Goal: Information Seeking & Learning: Learn about a topic

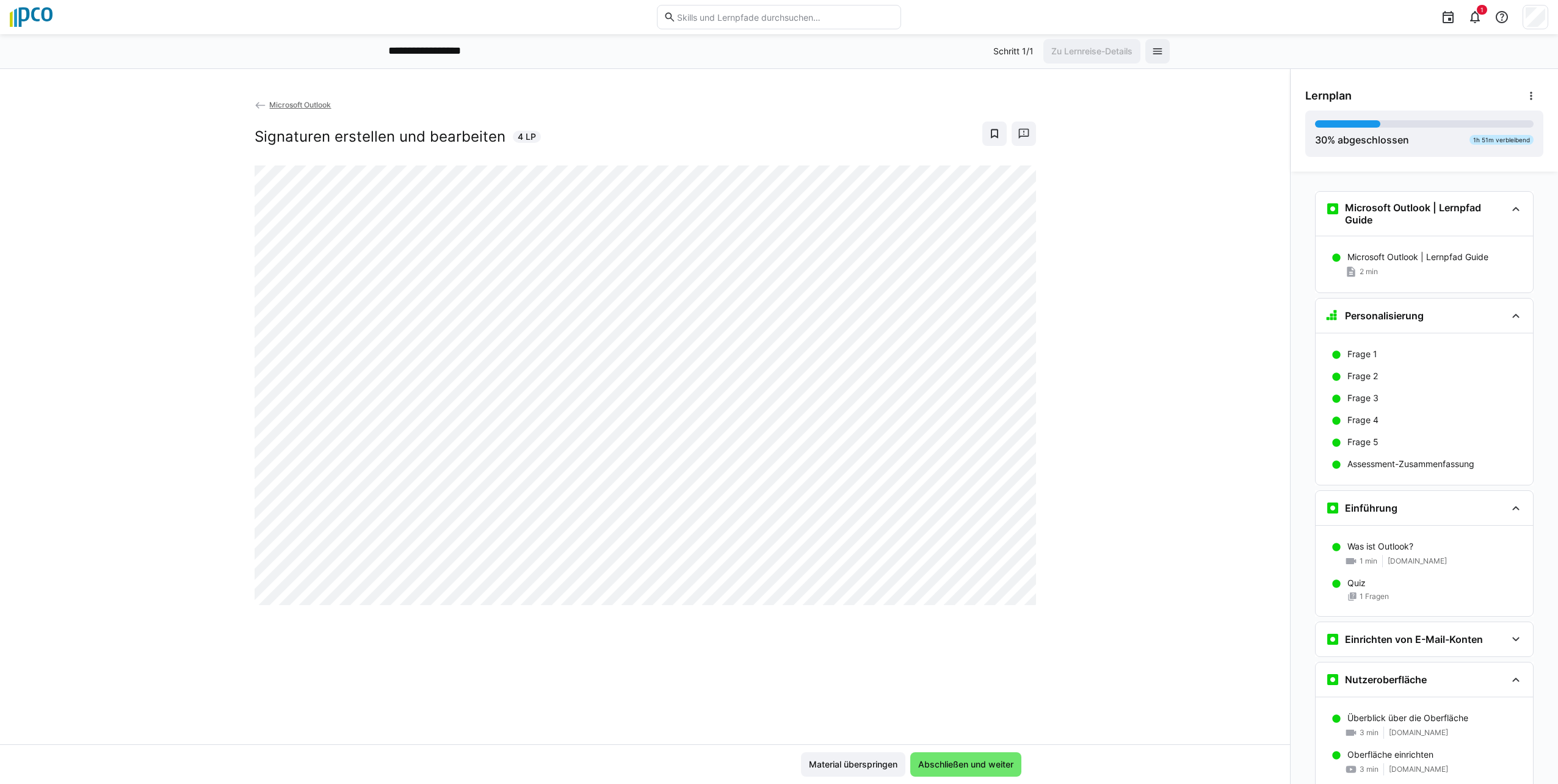
scroll to position [827, 0]
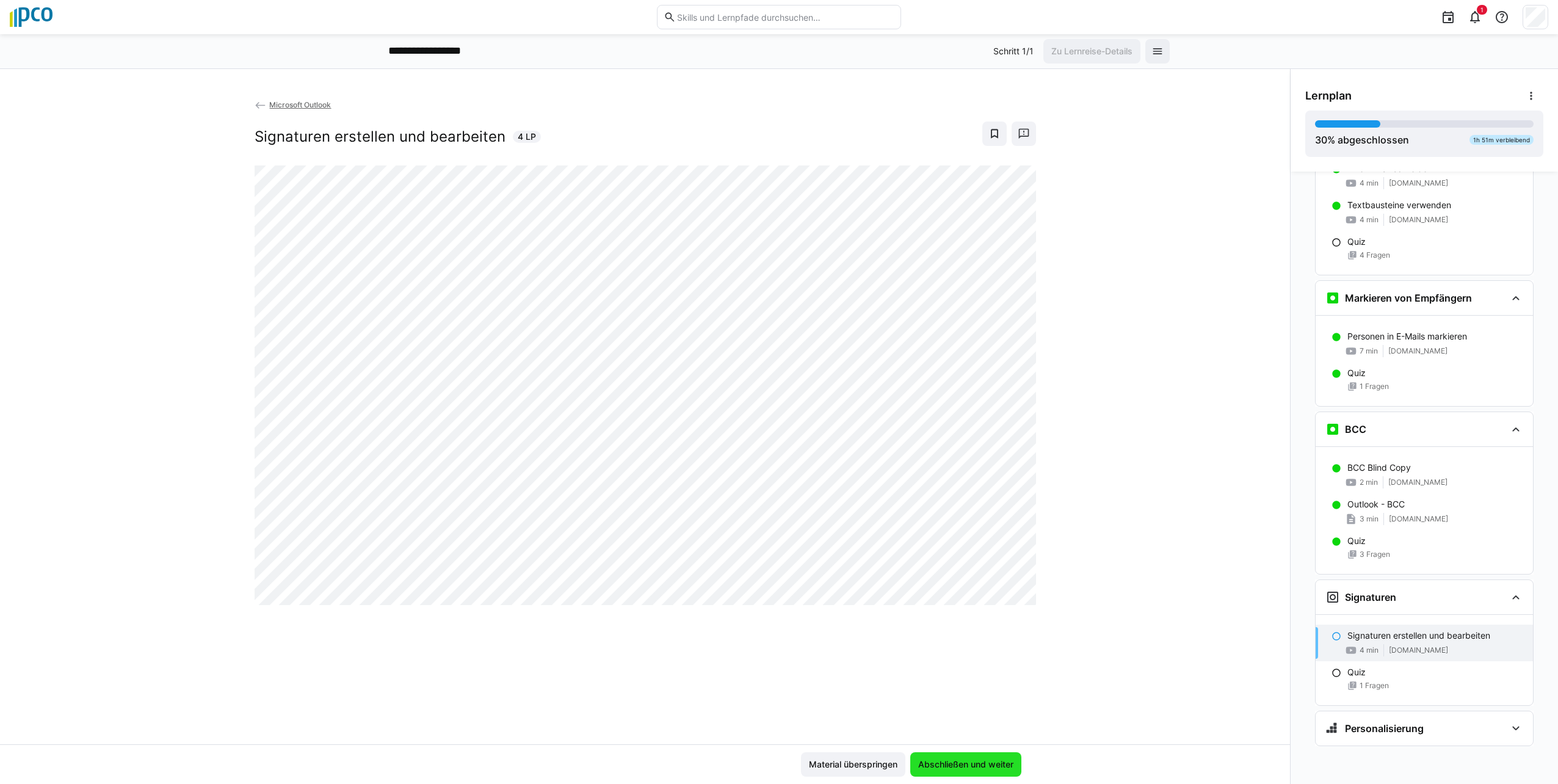
click at [955, 764] on span "Abschließen und weiter" at bounding box center [966, 764] width 99 height 12
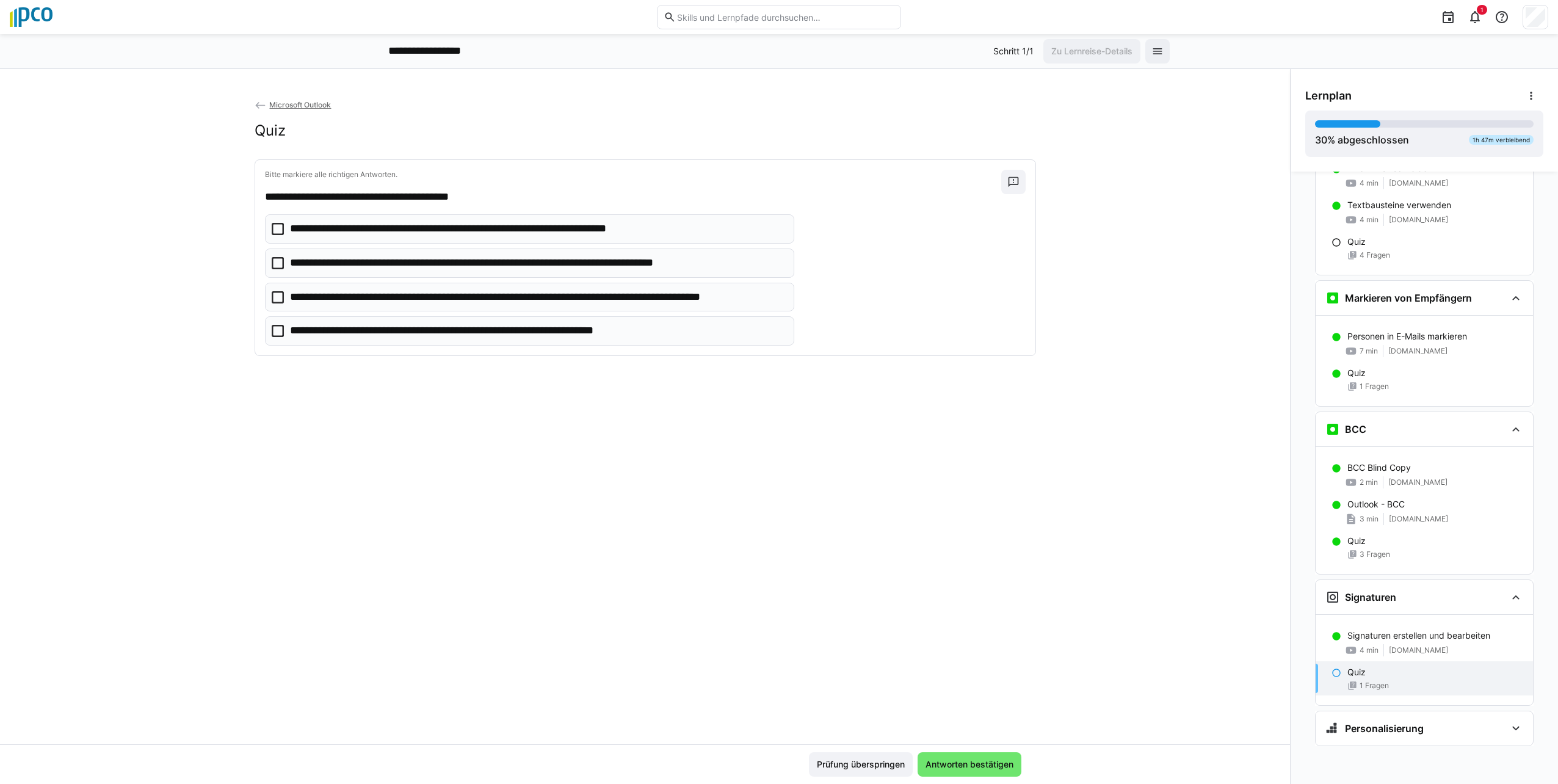
click at [274, 224] on icon at bounding box center [278, 228] width 12 height 12
click at [273, 332] on icon at bounding box center [278, 331] width 12 height 12
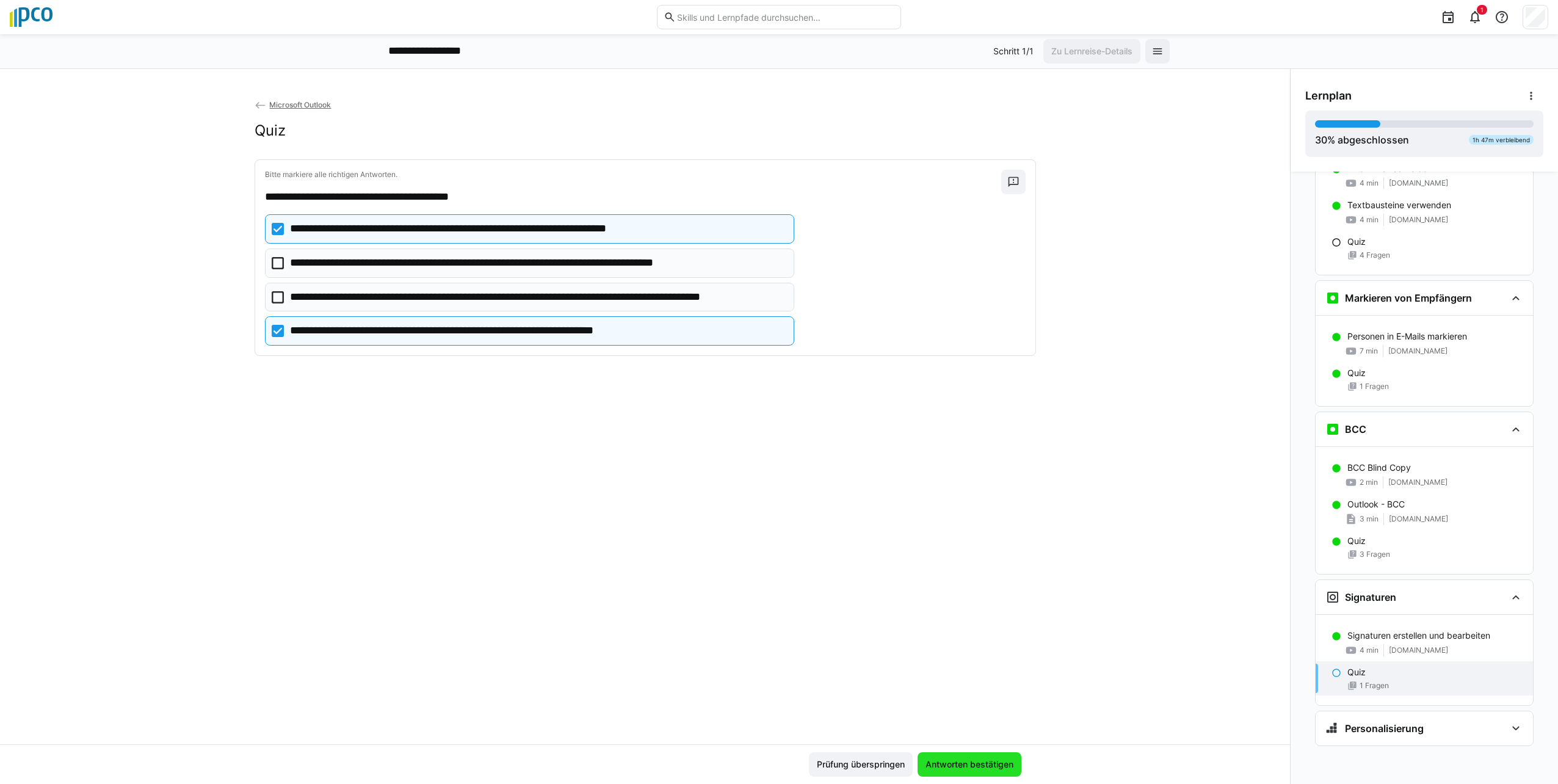
click at [970, 768] on span "Antworten bestätigen" at bounding box center [969, 764] width 92 height 12
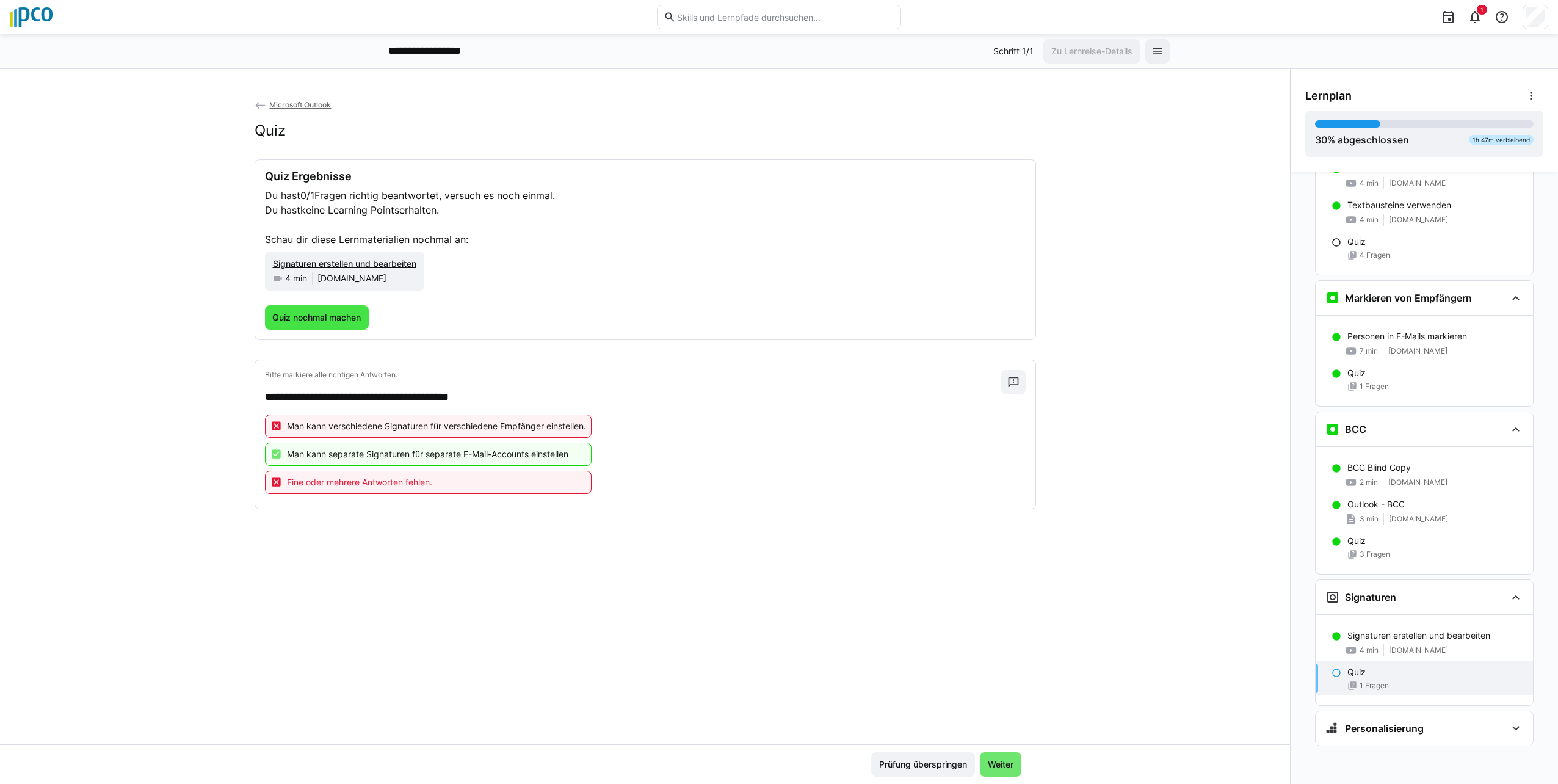
click at [287, 323] on span "Quiz nochmal machen" at bounding box center [317, 317] width 92 height 12
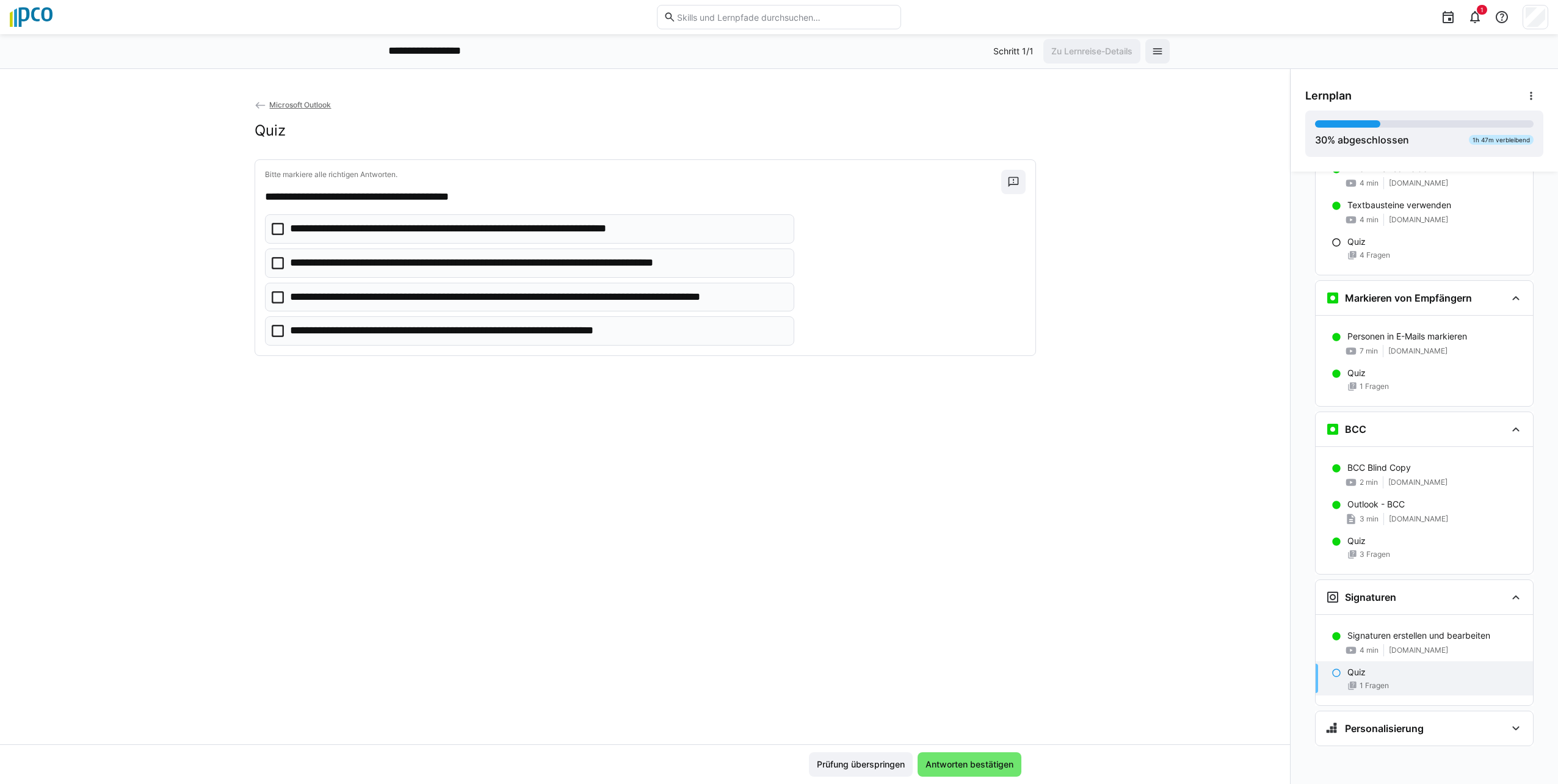
click at [276, 332] on icon at bounding box center [278, 331] width 12 height 12
click at [272, 295] on icon at bounding box center [278, 297] width 12 height 12
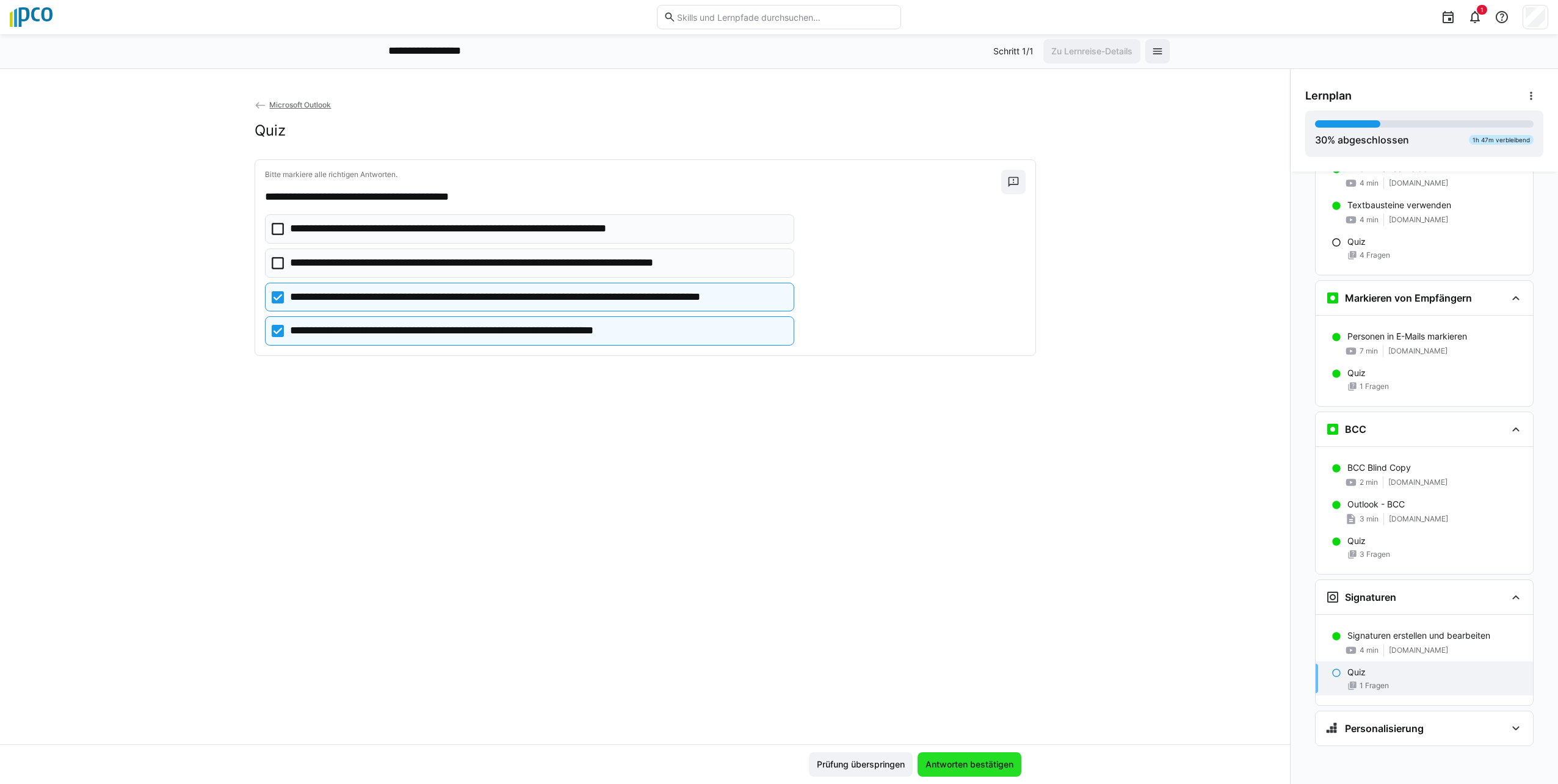
click at [972, 765] on span "Antworten bestätigen" at bounding box center [969, 764] width 92 height 12
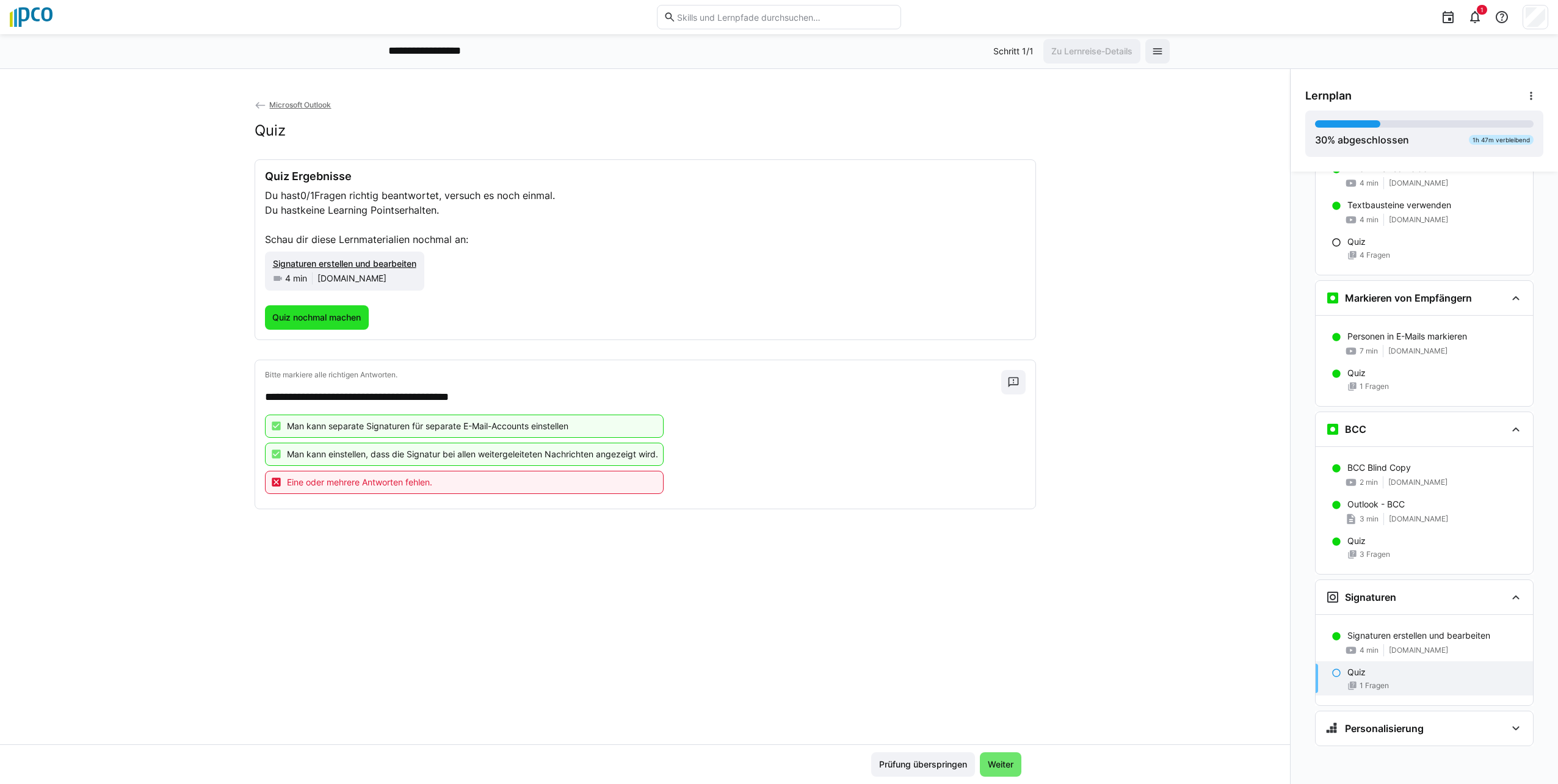
click at [295, 316] on span "Quiz nochmal machen" at bounding box center [317, 317] width 92 height 12
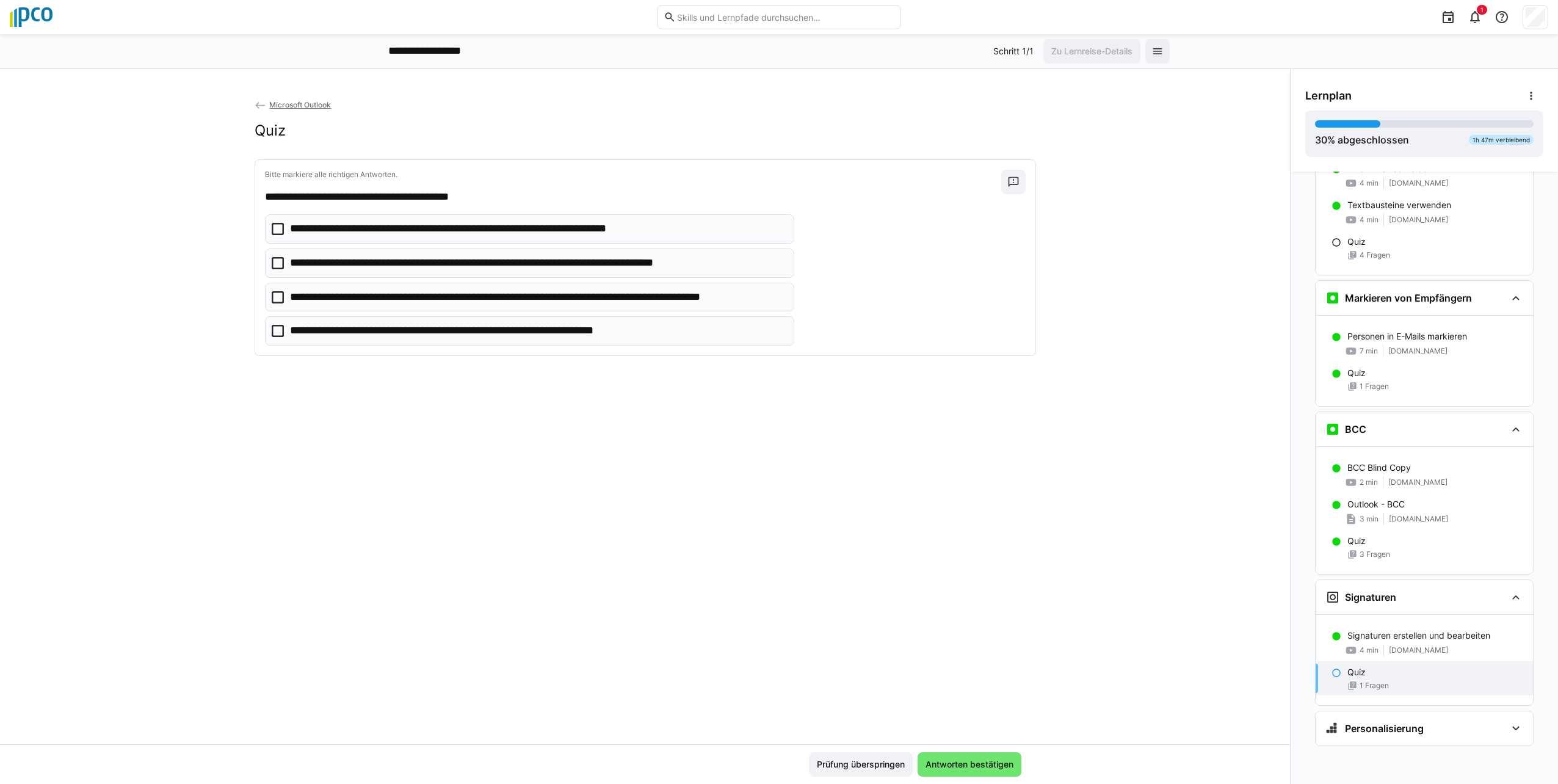
click at [274, 304] on eds-checkbox "**********" at bounding box center [530, 297] width 530 height 29
click at [274, 262] on icon at bounding box center [278, 262] width 12 height 12
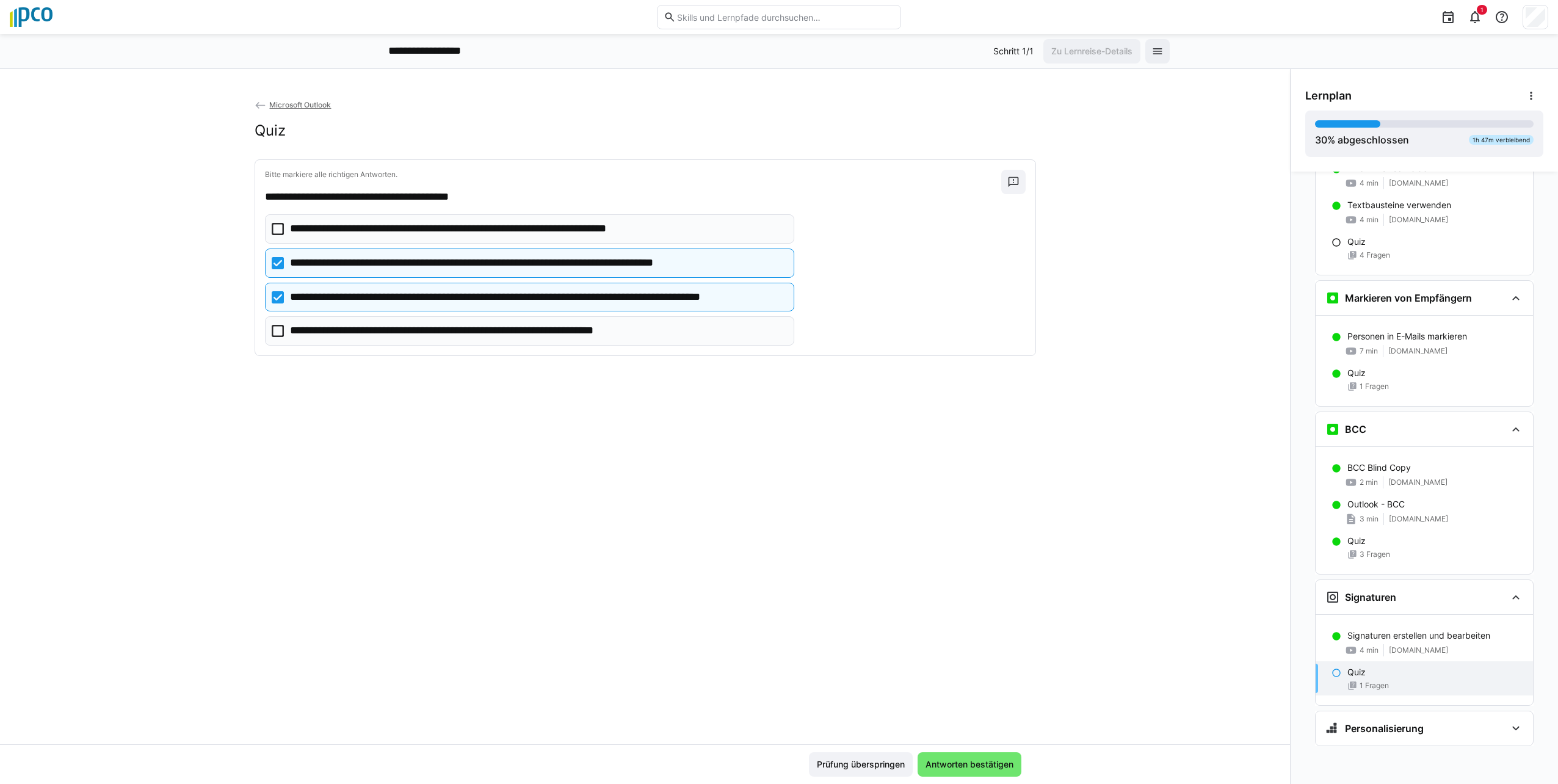
click at [272, 327] on icon at bounding box center [278, 331] width 12 height 12
click at [974, 768] on span "Antworten bestätigen" at bounding box center [969, 764] width 92 height 12
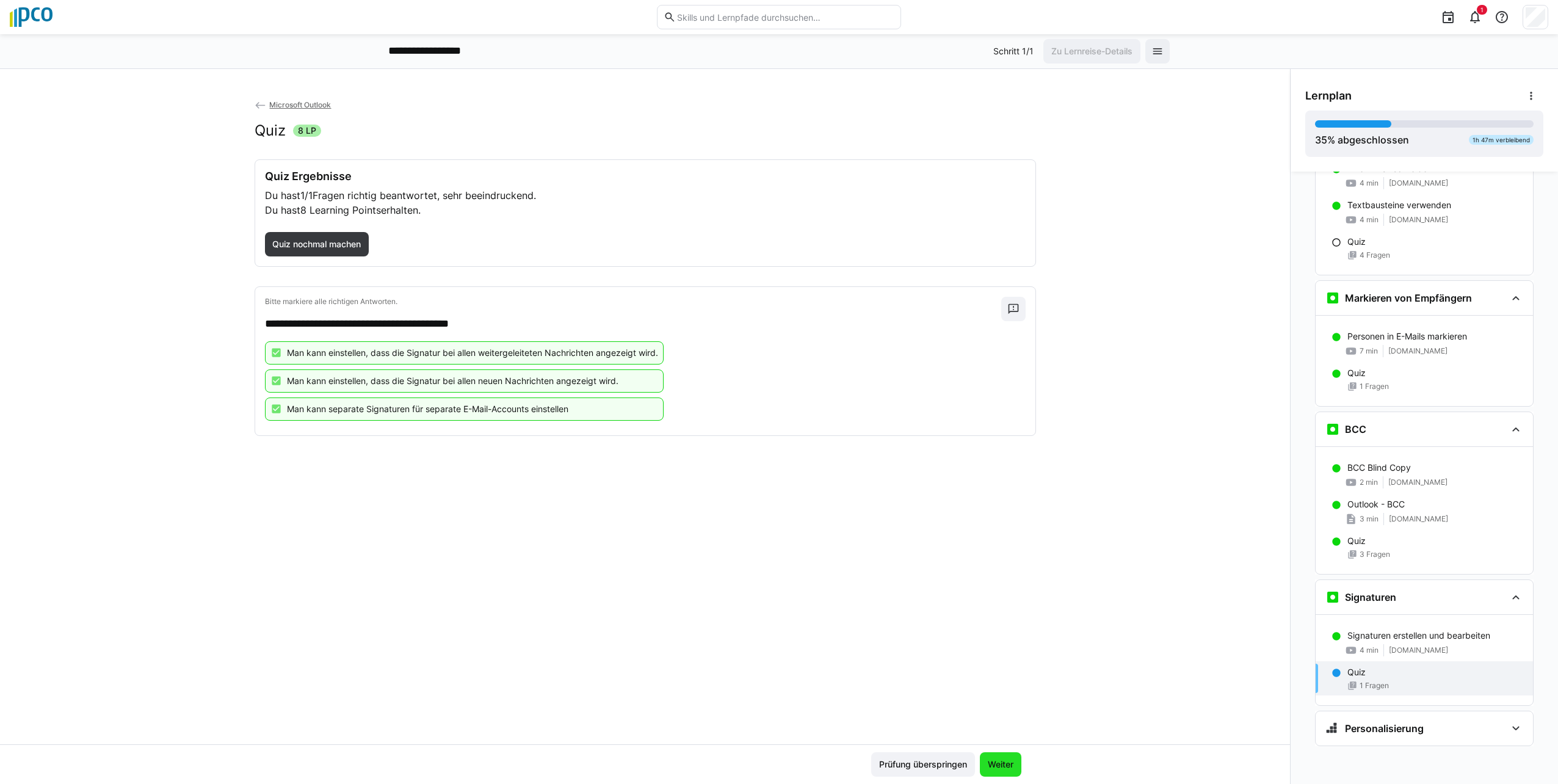
click at [998, 757] on span "Weiter" at bounding box center [1001, 764] width 42 height 25
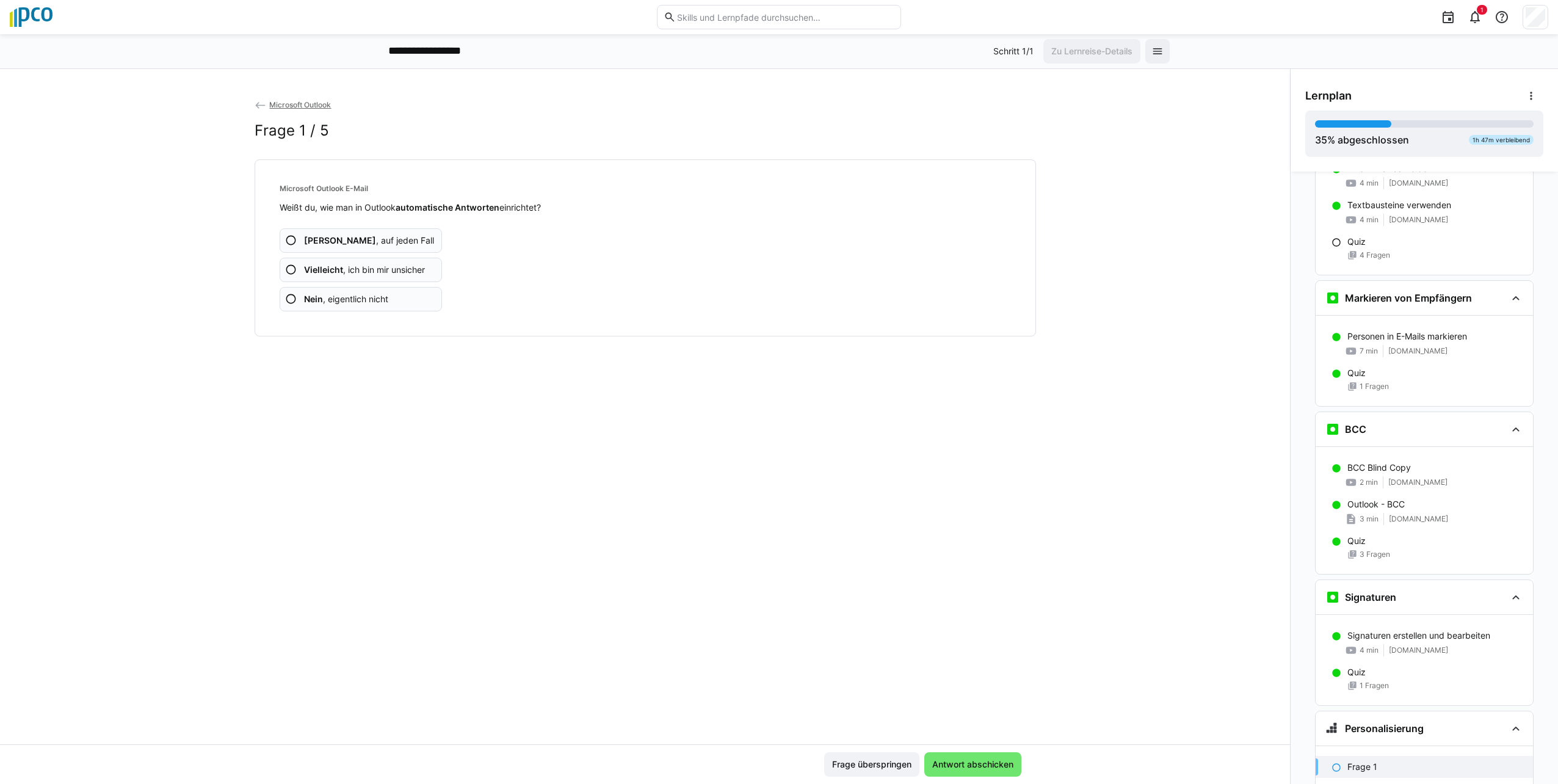
click at [286, 298] on eds-icon at bounding box center [291, 298] width 12 height 12
click at [285, 303] on eds-icon at bounding box center [291, 298] width 12 height 12
click at [287, 305] on app-assessment-question-radio "Nein , eigentlich nicht" at bounding box center [361, 299] width 163 height 25
click at [281, 297] on app-assessment-question-radio "Nein , eigentlich nicht" at bounding box center [361, 299] width 163 height 25
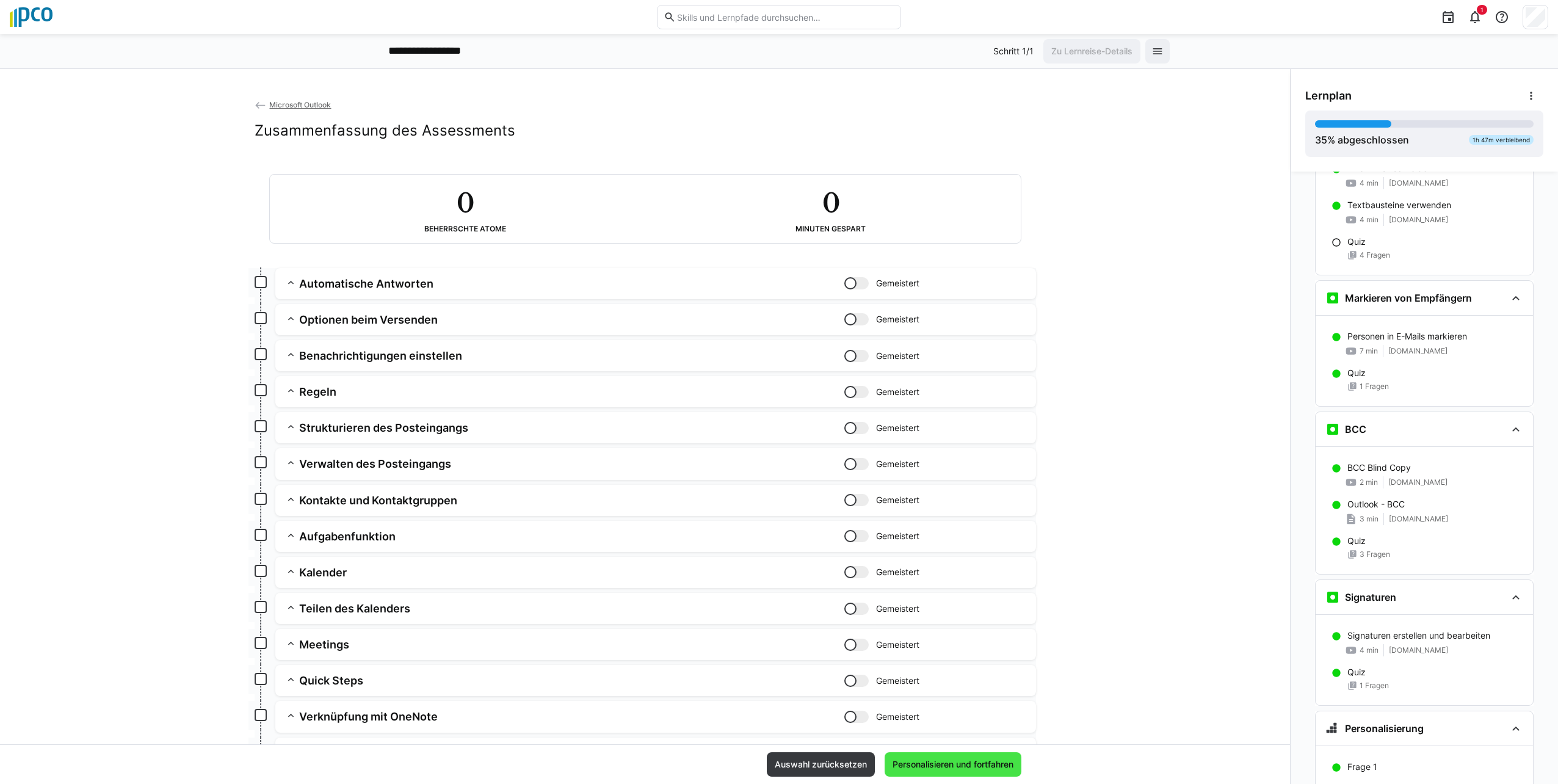
click at [975, 766] on span "Personalisieren und fortfahren" at bounding box center [953, 764] width 125 height 12
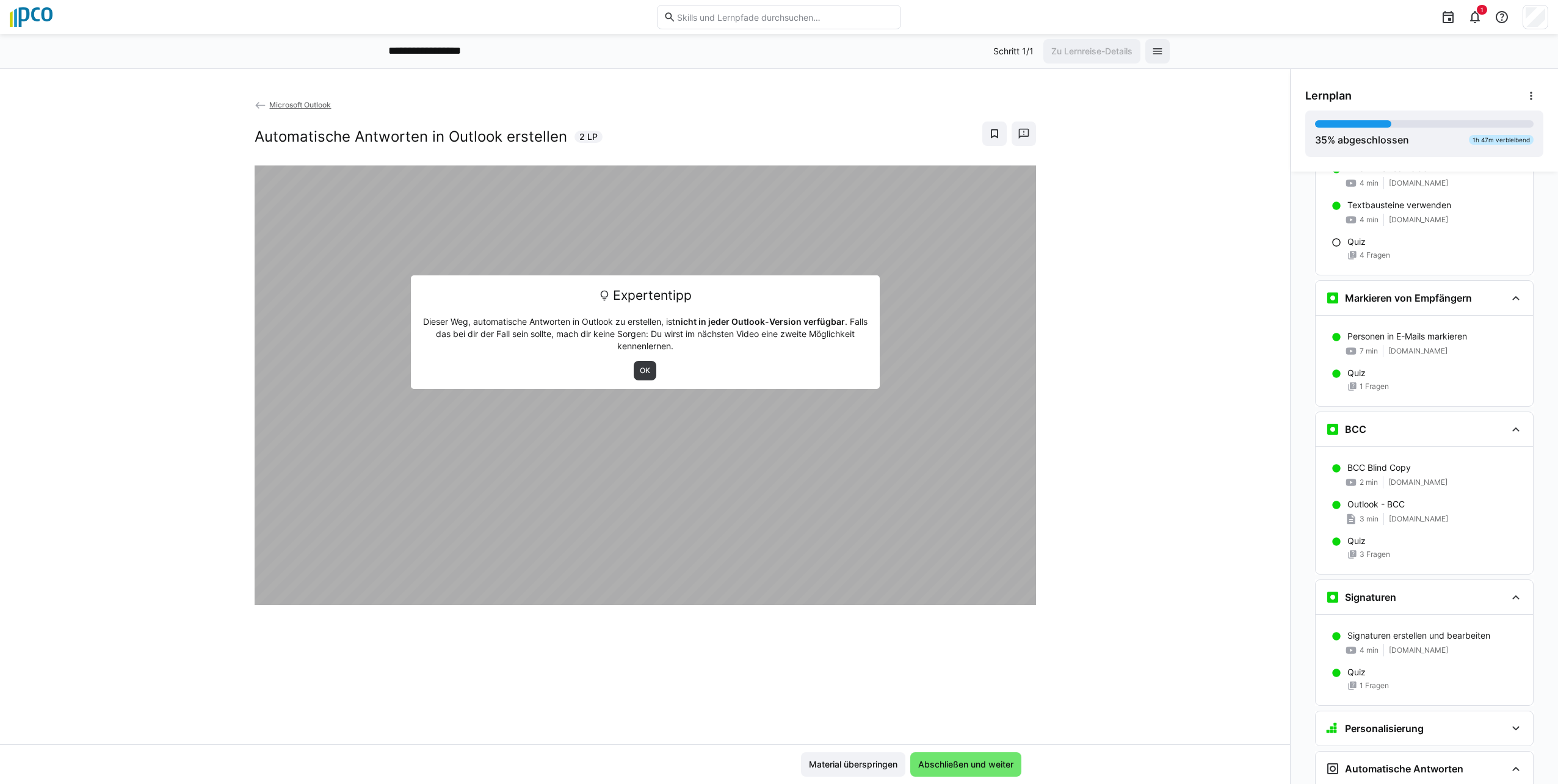
scroll to position [1406, 0]
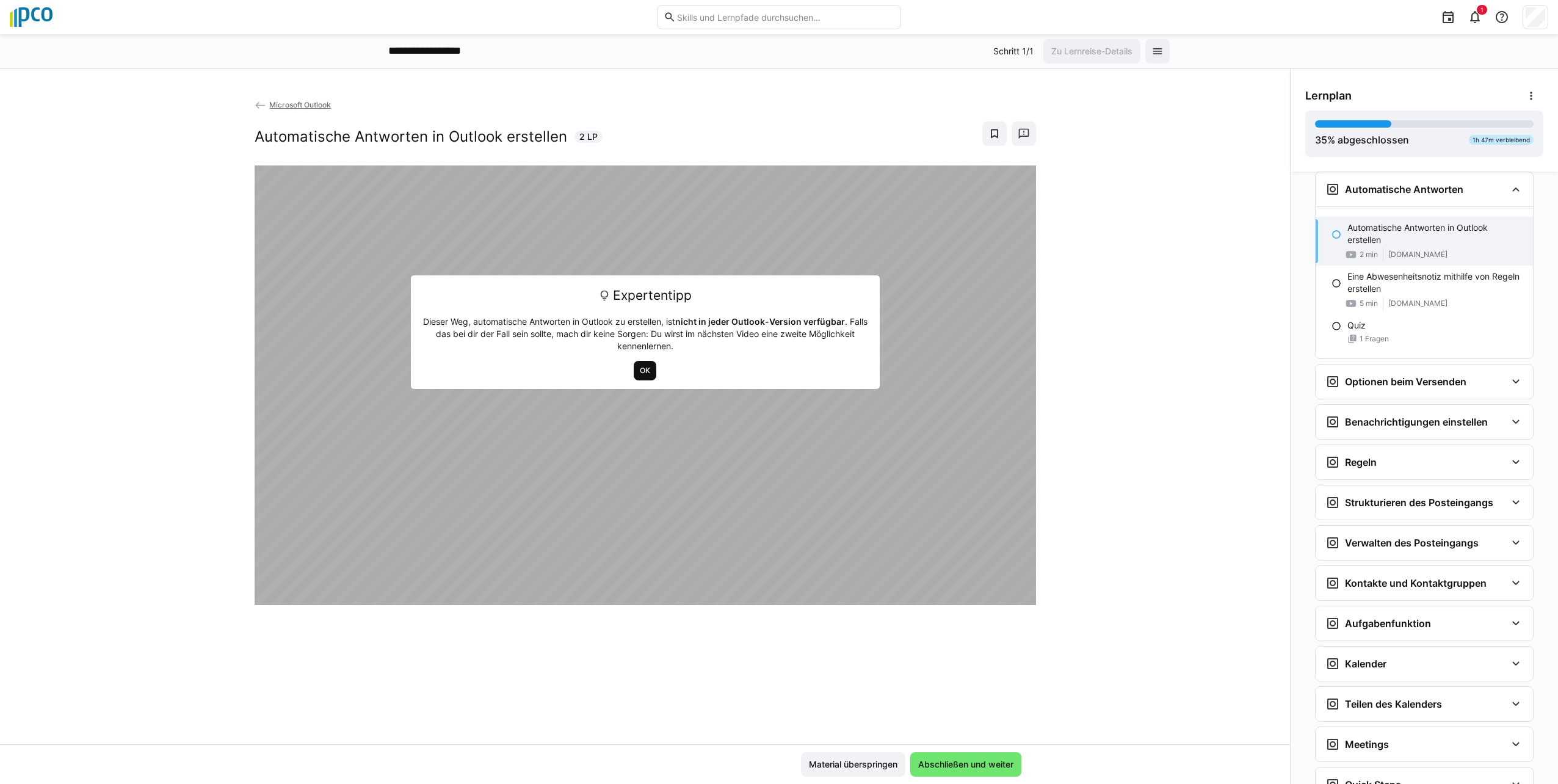
click at [646, 373] on span "OK" at bounding box center [645, 370] width 13 height 9
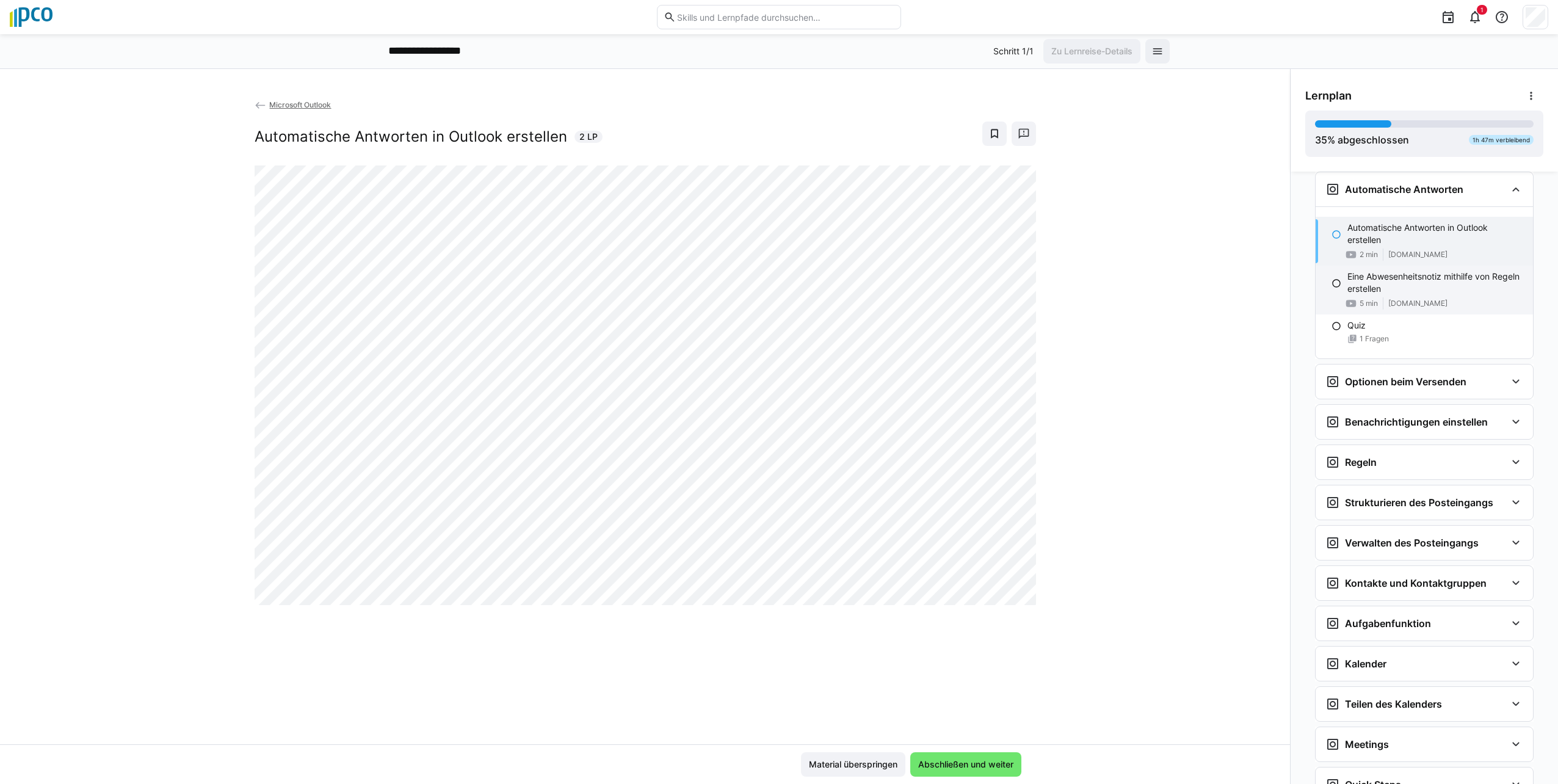
click at [1402, 278] on p "Eine Abwesenheitsnotiz mithilfe von Regeln erstellen" at bounding box center [1435, 283] width 176 height 25
click at [1332, 232] on eds-icon at bounding box center [1336, 234] width 9 height 9
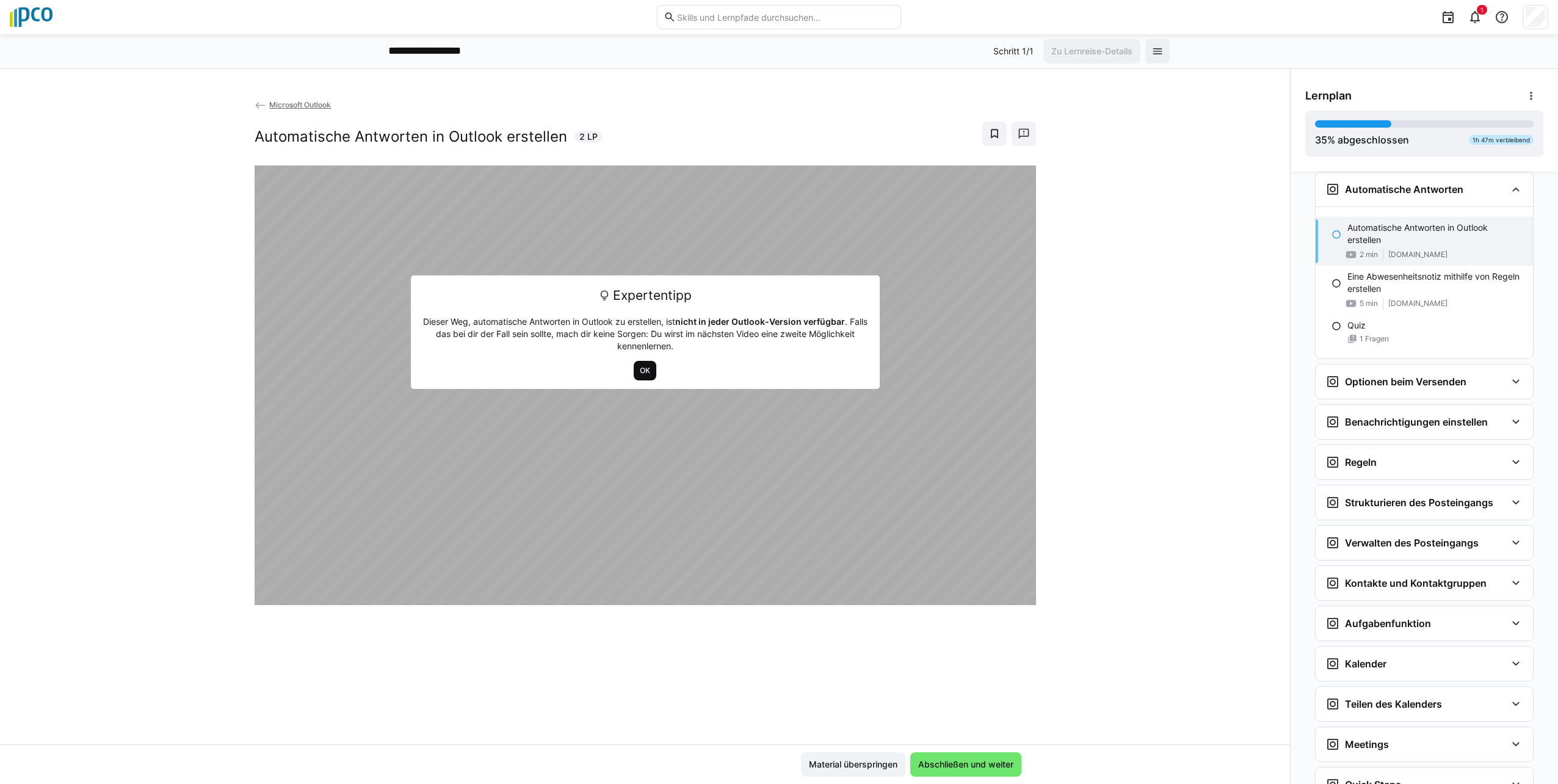
click at [643, 367] on span "OK" at bounding box center [645, 370] width 13 height 9
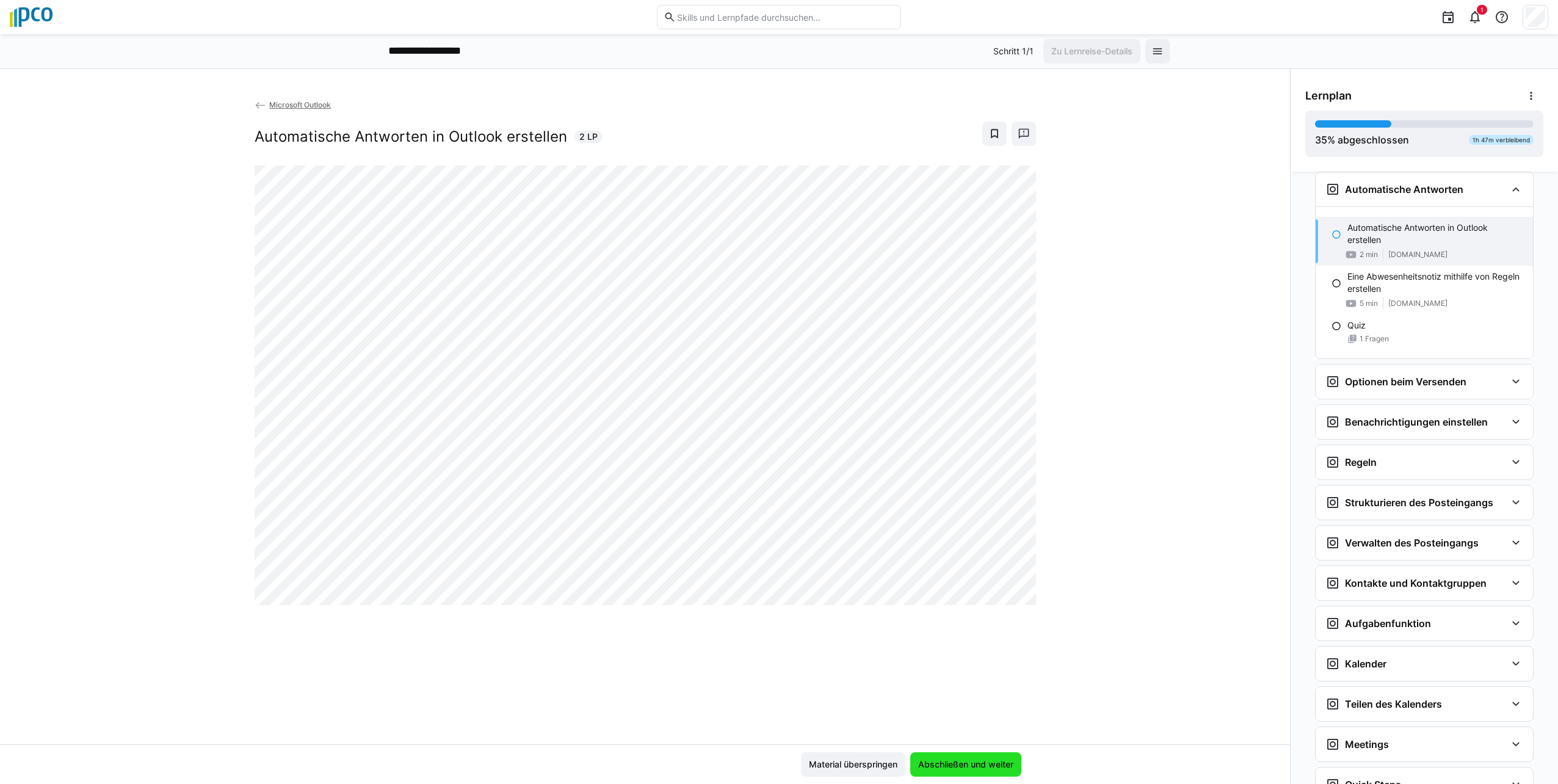
click at [957, 775] on span "Abschließen und weiter" at bounding box center [966, 764] width 111 height 25
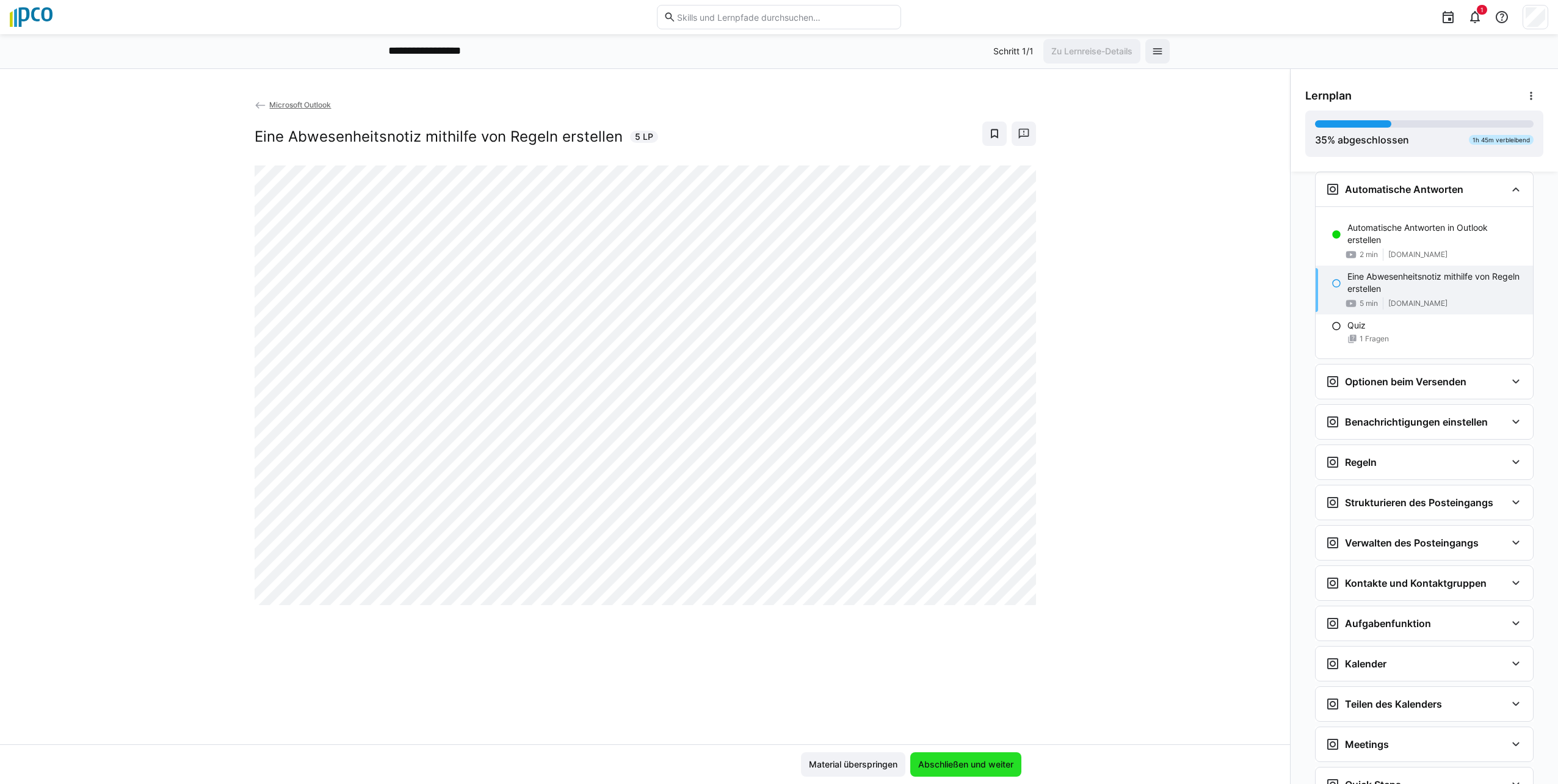
click at [931, 757] on span "Abschließen und weiter" at bounding box center [966, 764] width 111 height 25
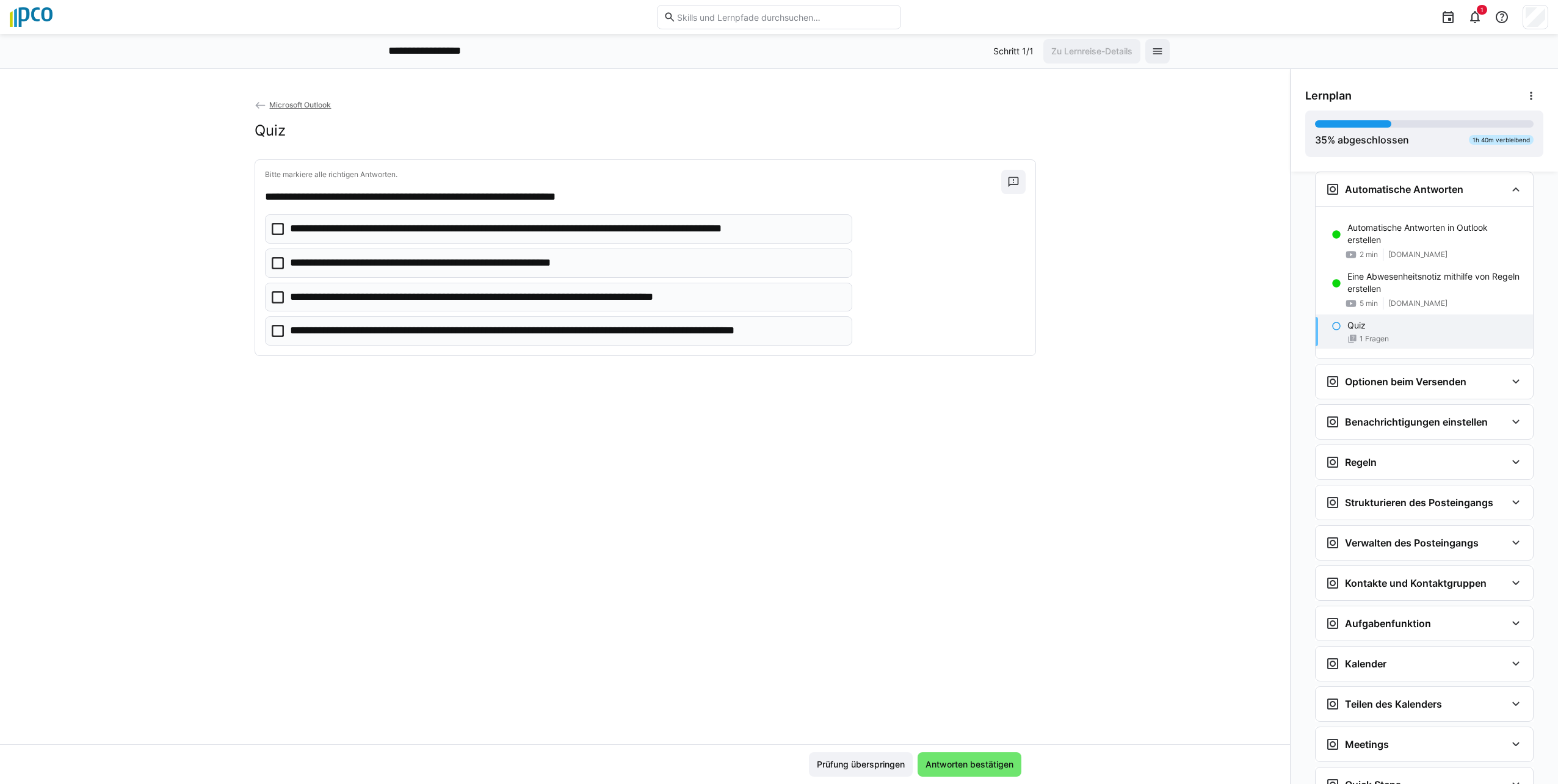
click at [1325, 336] on div "Quiz 1 Fragen" at bounding box center [1425, 331] width 218 height 34
click at [1332, 328] on eds-icon at bounding box center [1336, 326] width 9 height 9
click at [1411, 325] on div "Quiz" at bounding box center [1435, 325] width 176 height 12
click at [277, 264] on icon at bounding box center [278, 262] width 12 height 12
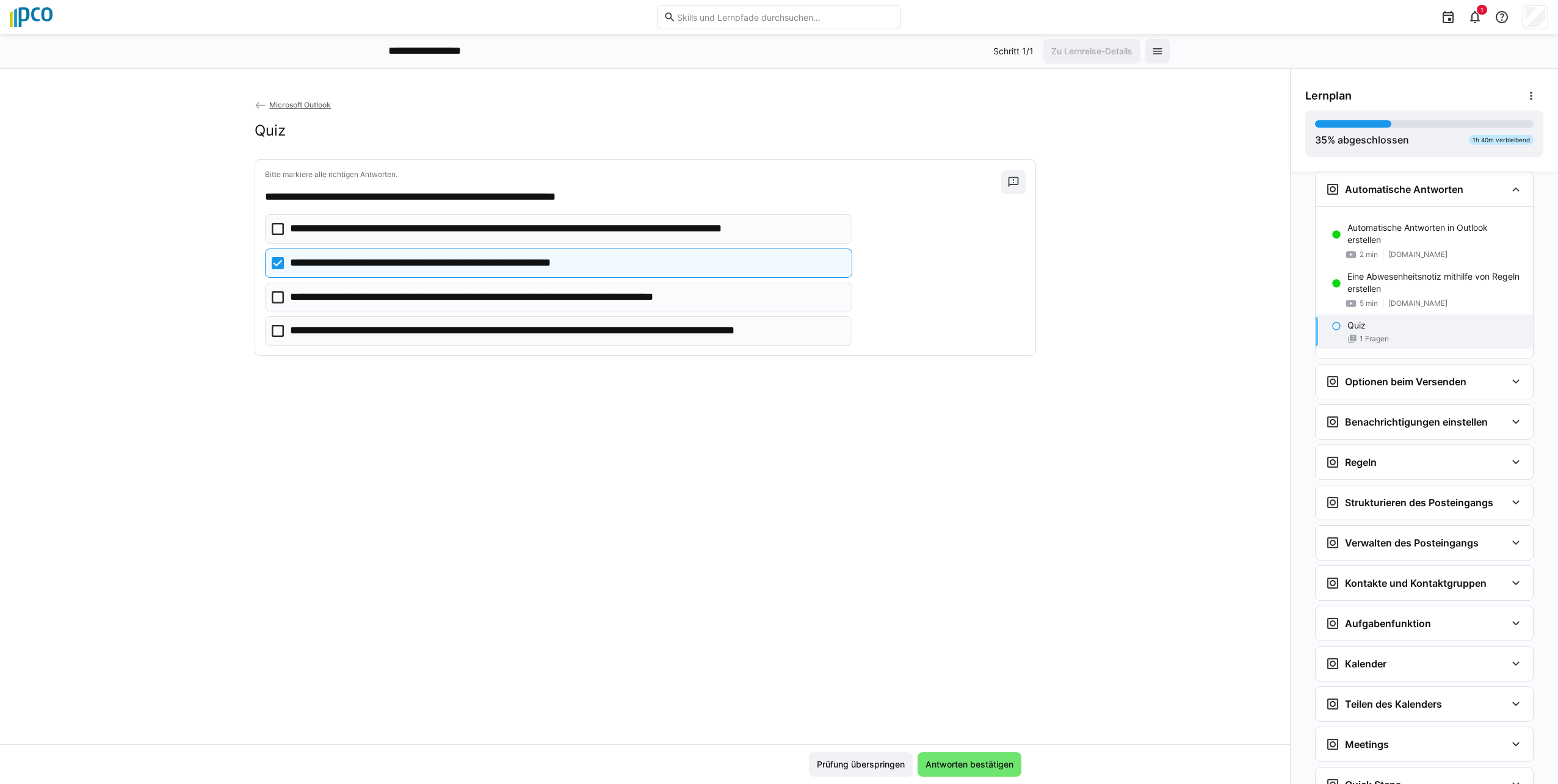
click at [272, 301] on icon at bounding box center [278, 297] width 12 height 12
click at [993, 768] on span "Antworten bestätigen" at bounding box center [969, 764] width 92 height 12
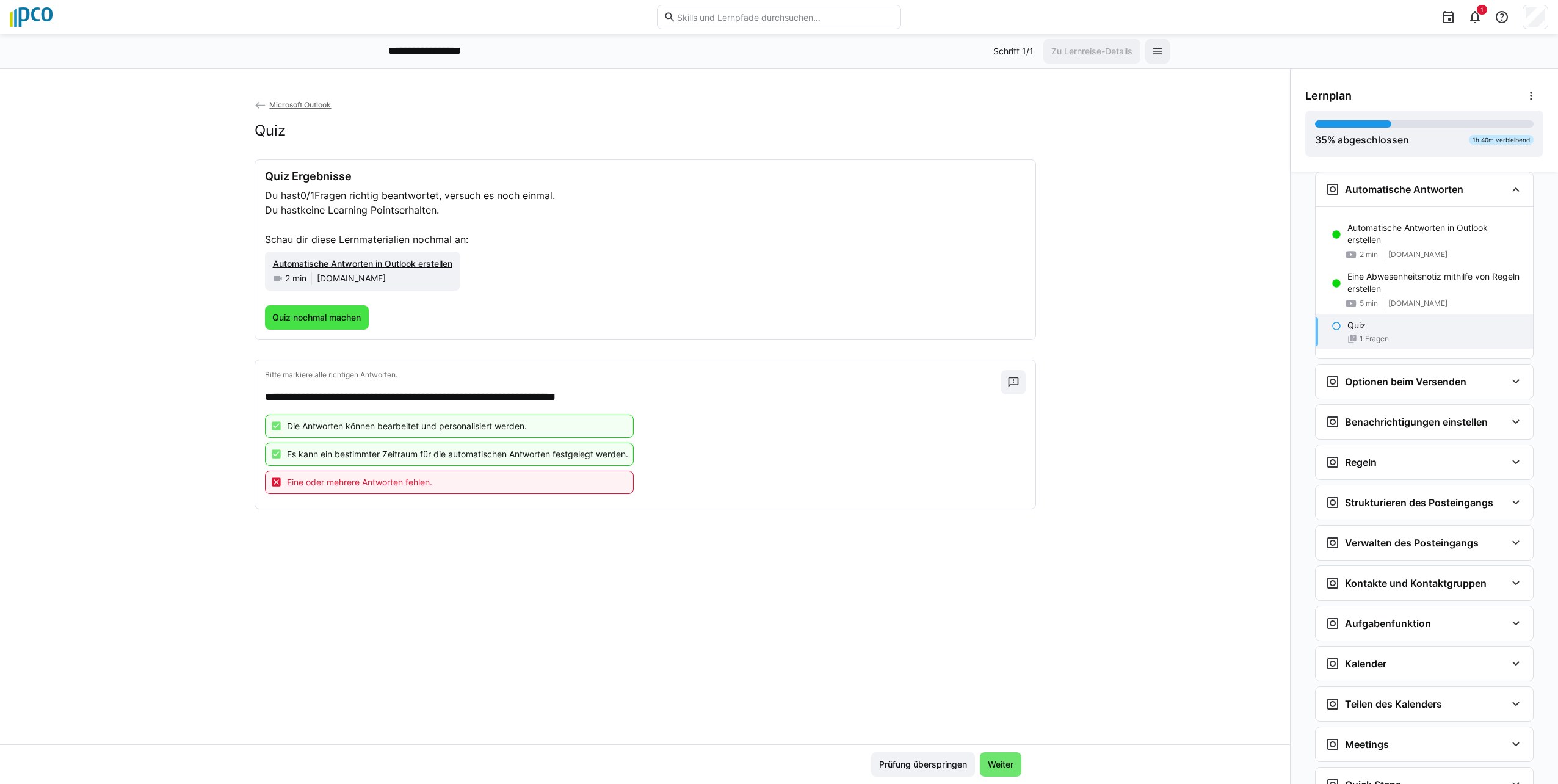
click at [346, 326] on span "Quiz nochmal machen" at bounding box center [317, 317] width 104 height 25
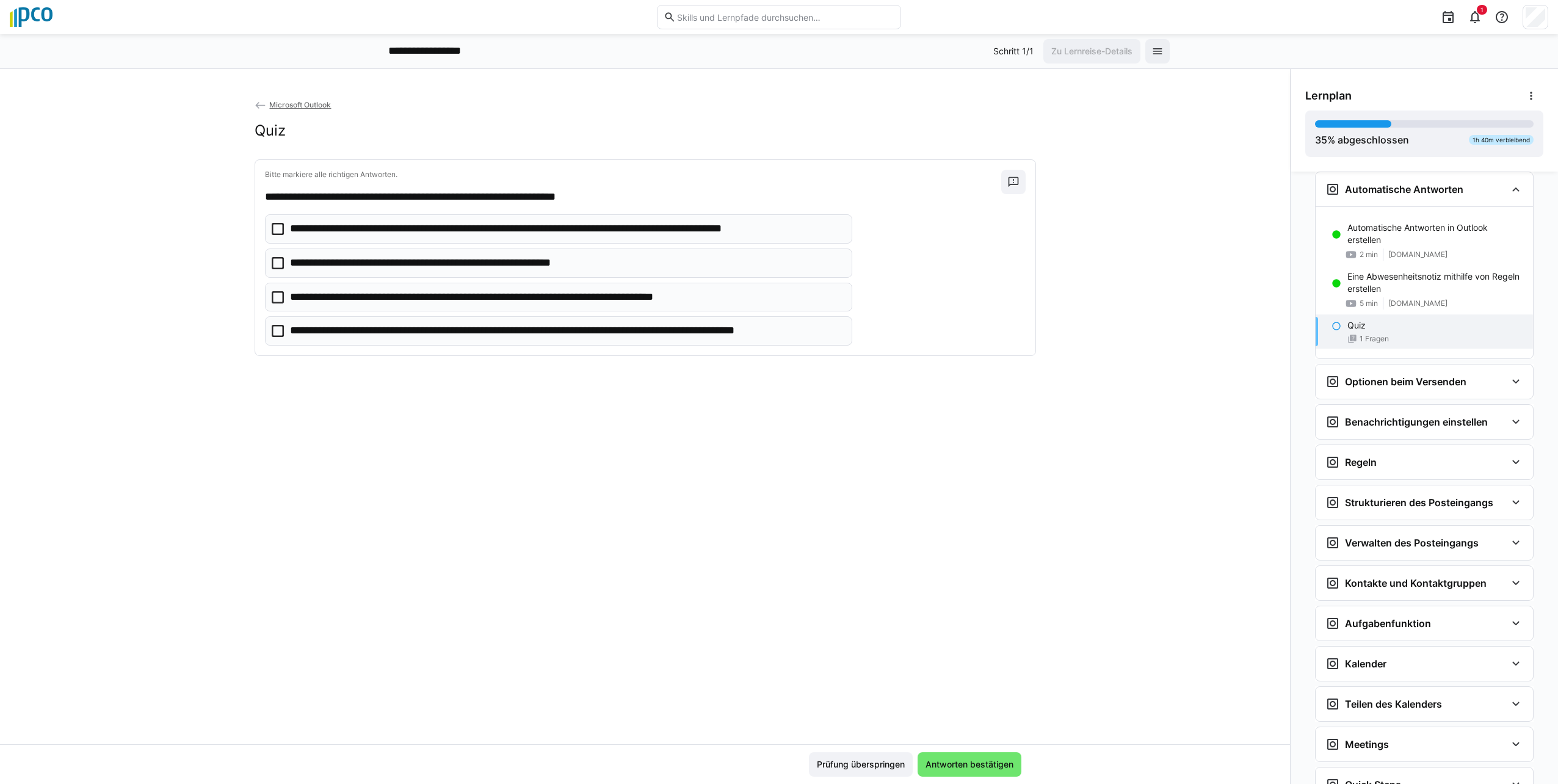
click at [265, 270] on eds-checkbox "**********" at bounding box center [559, 263] width 588 height 29
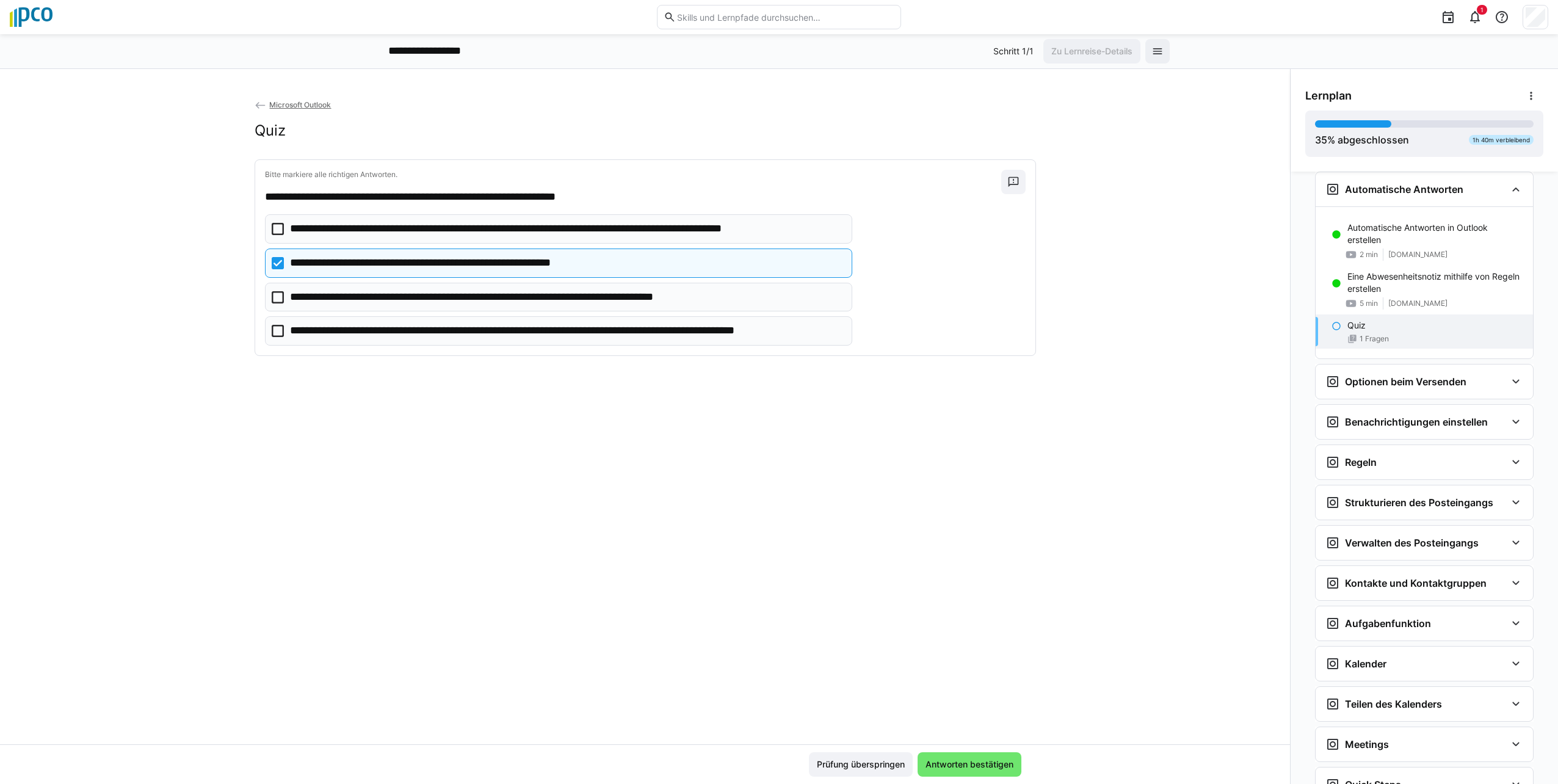
click at [267, 298] on eds-checkbox "**********" at bounding box center [559, 297] width 588 height 29
click at [275, 324] on eds-checkbox "**********" at bounding box center [559, 331] width 588 height 29
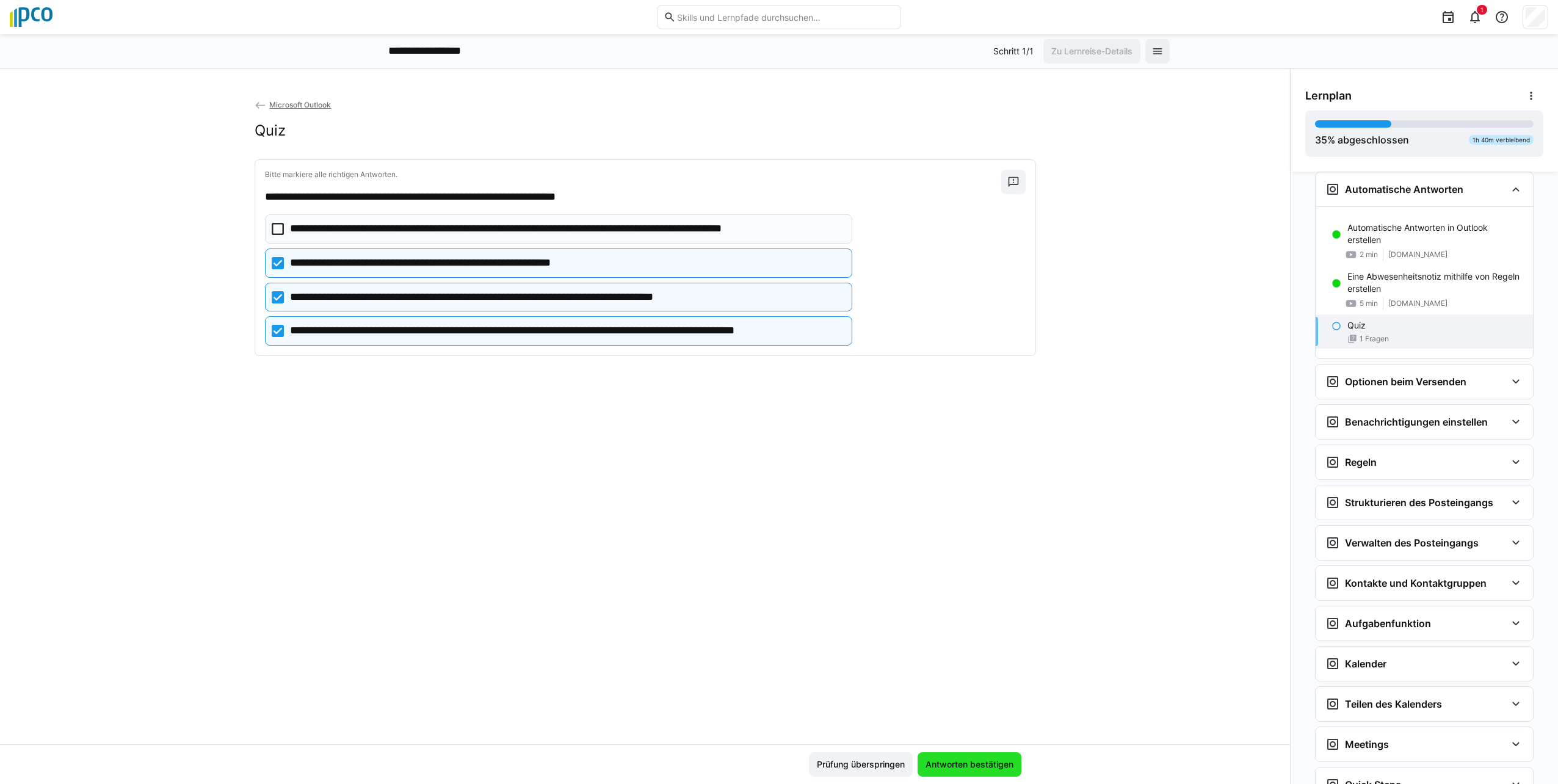
click at [990, 761] on span "Antworten bestätigen" at bounding box center [969, 764] width 92 height 12
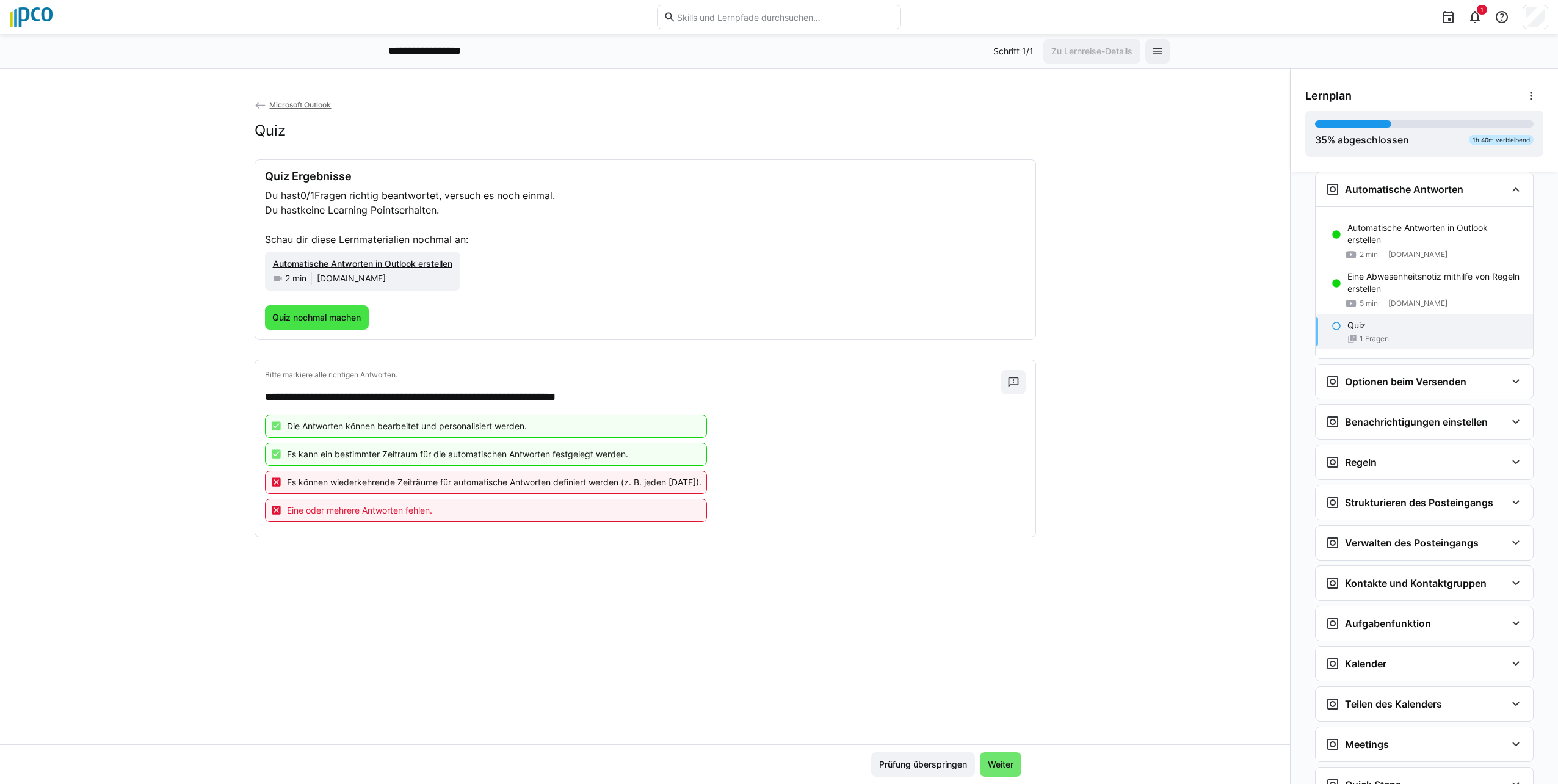
click at [329, 314] on span "Quiz nochmal machen" at bounding box center [317, 317] width 92 height 12
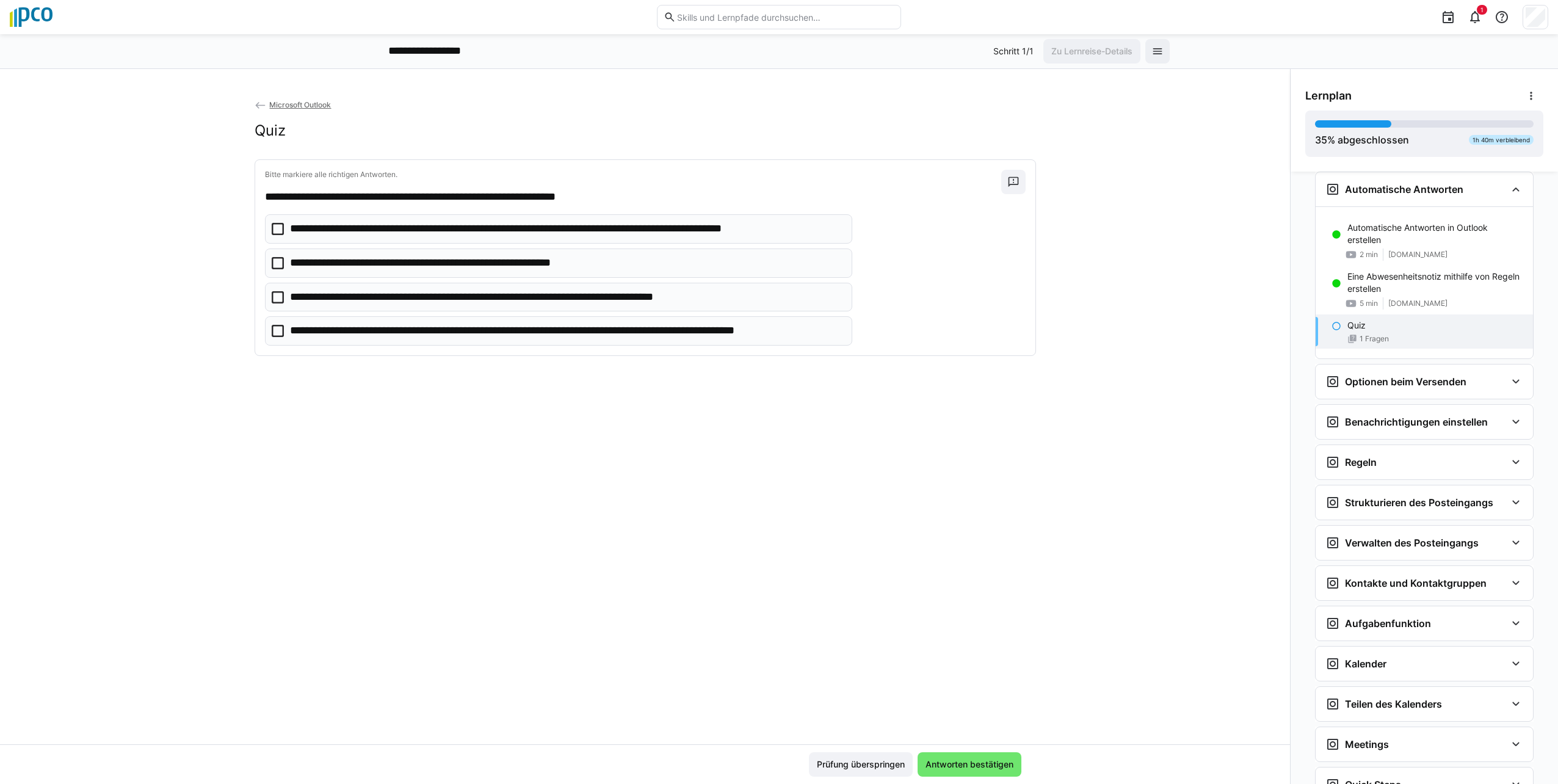
click at [276, 223] on icon at bounding box center [278, 228] width 12 height 12
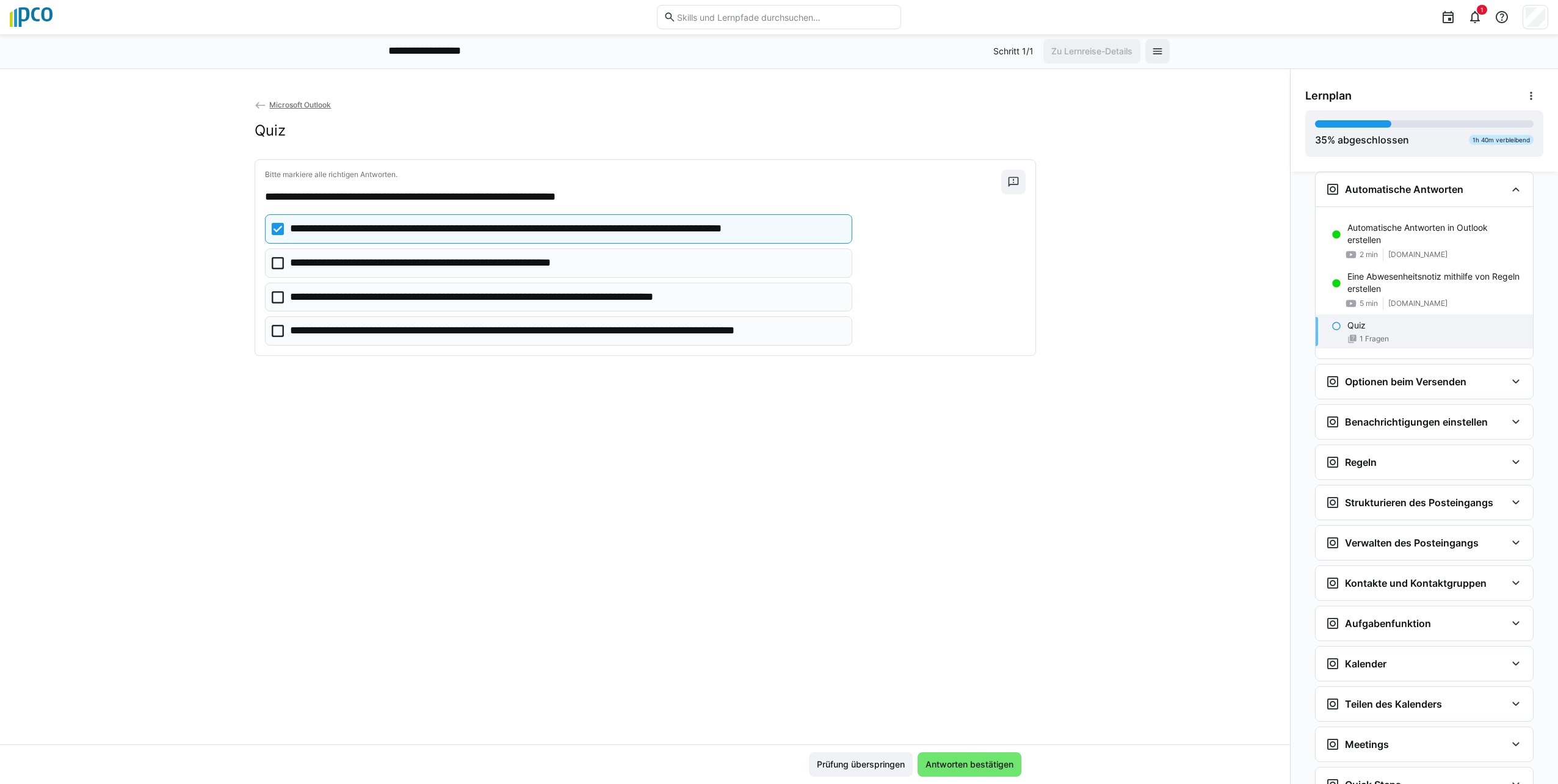
click at [274, 262] on icon at bounding box center [278, 262] width 12 height 12
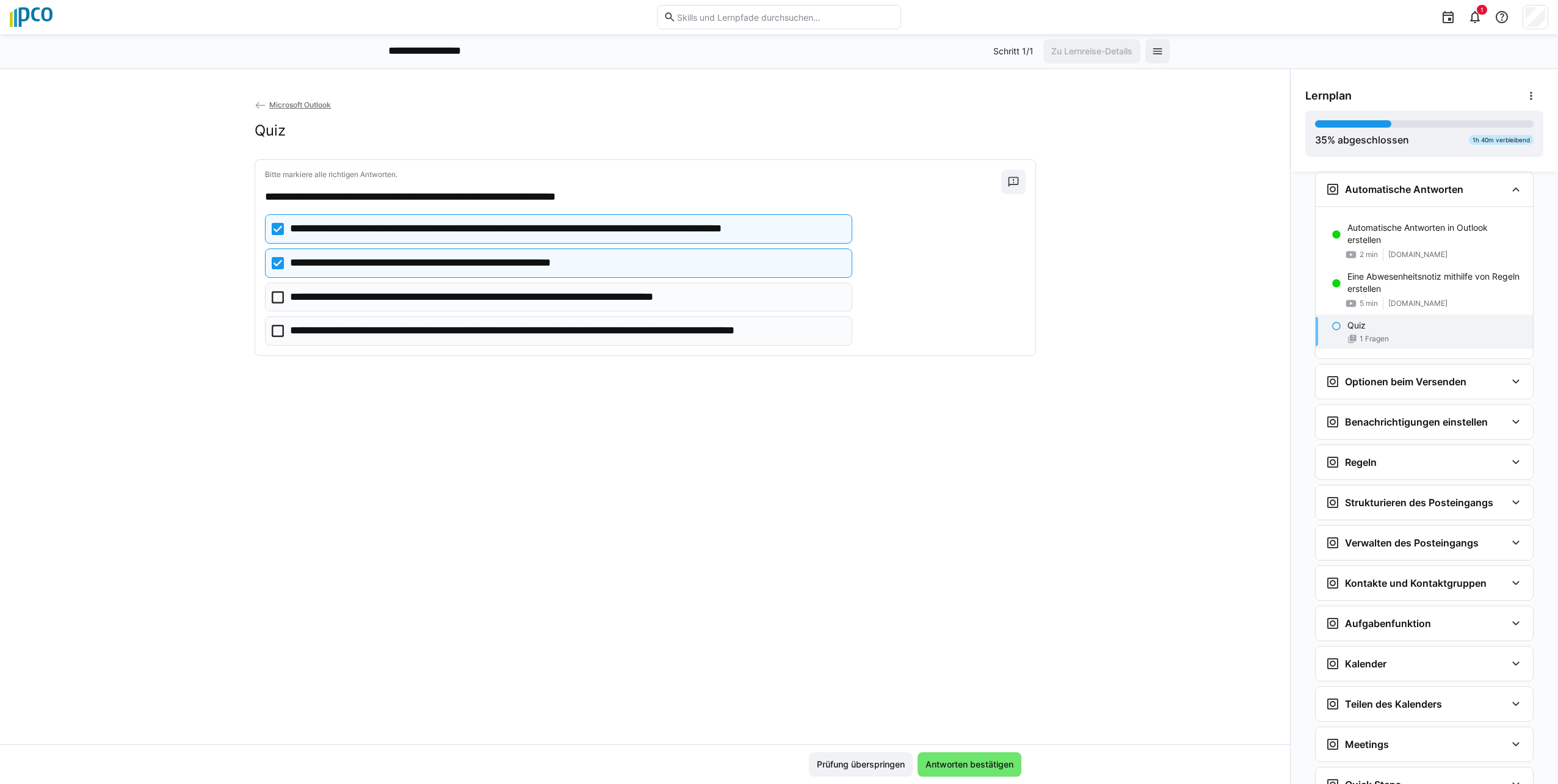
click at [273, 303] on eds-checkbox "**********" at bounding box center [559, 297] width 588 height 29
click at [948, 759] on span "Antworten bestätigen" at bounding box center [969, 764] width 92 height 12
